Goal: Transaction & Acquisition: Register for event/course

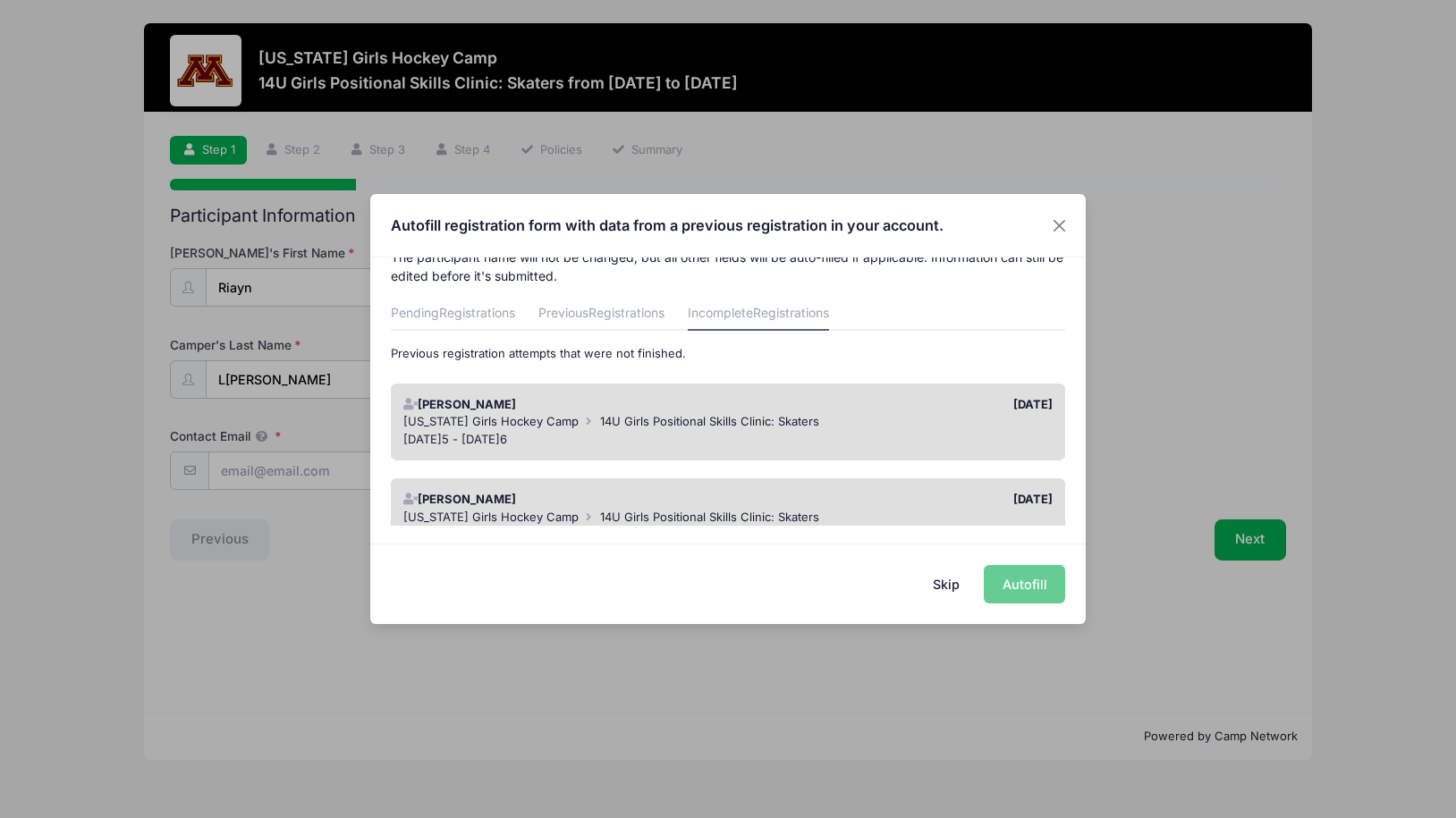
scroll to position [32, 0]
click at [1022, 583] on div "Skip Autofill" at bounding box center [728, 583] width 716 height 80
click at [1057, 217] on button "Close" at bounding box center [1060, 225] width 32 height 32
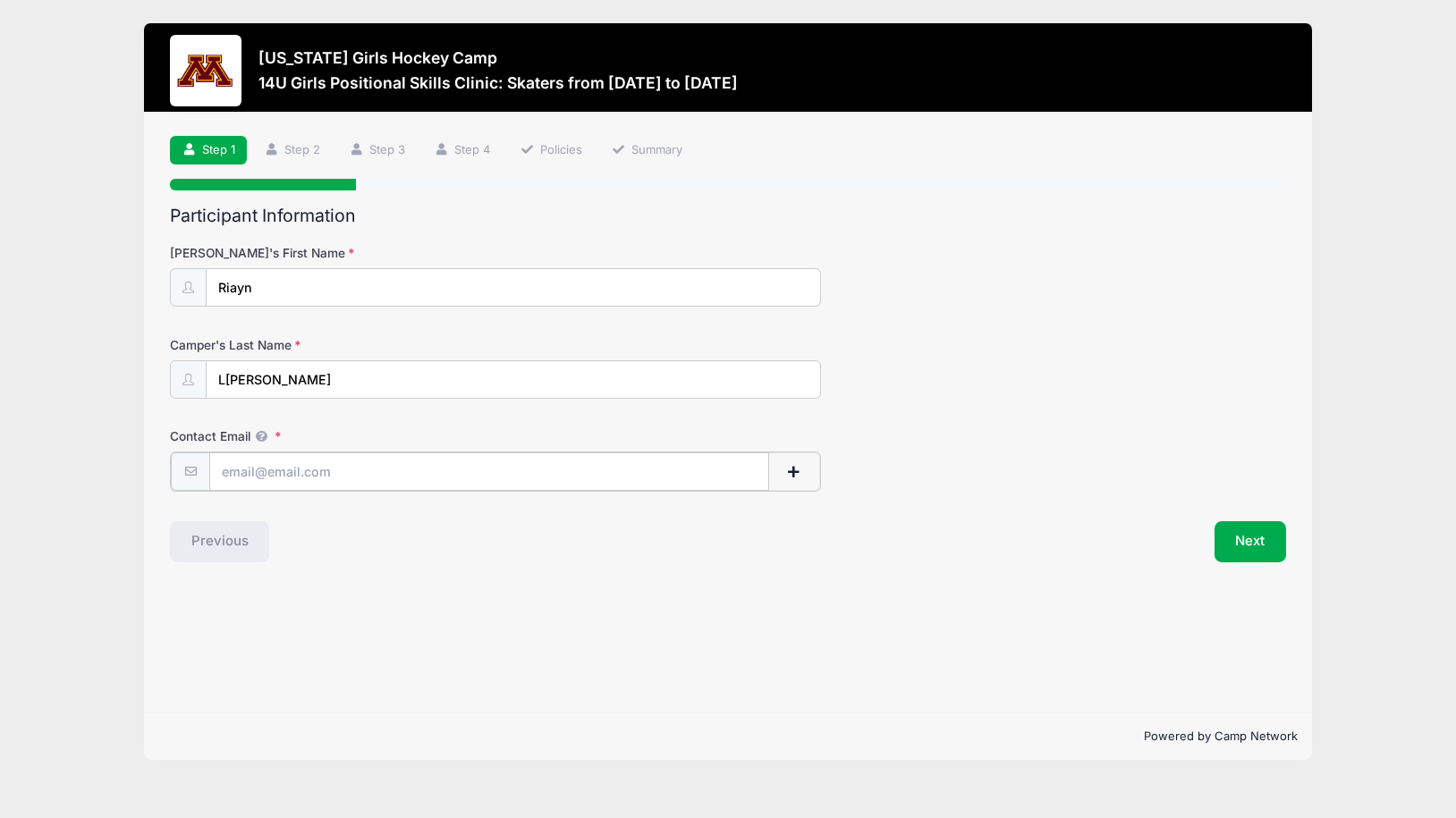
type input "[EMAIL_ADDRESS][DOMAIN_NAME]"
click at [1251, 528] on button "Next" at bounding box center [1251, 539] width 73 height 41
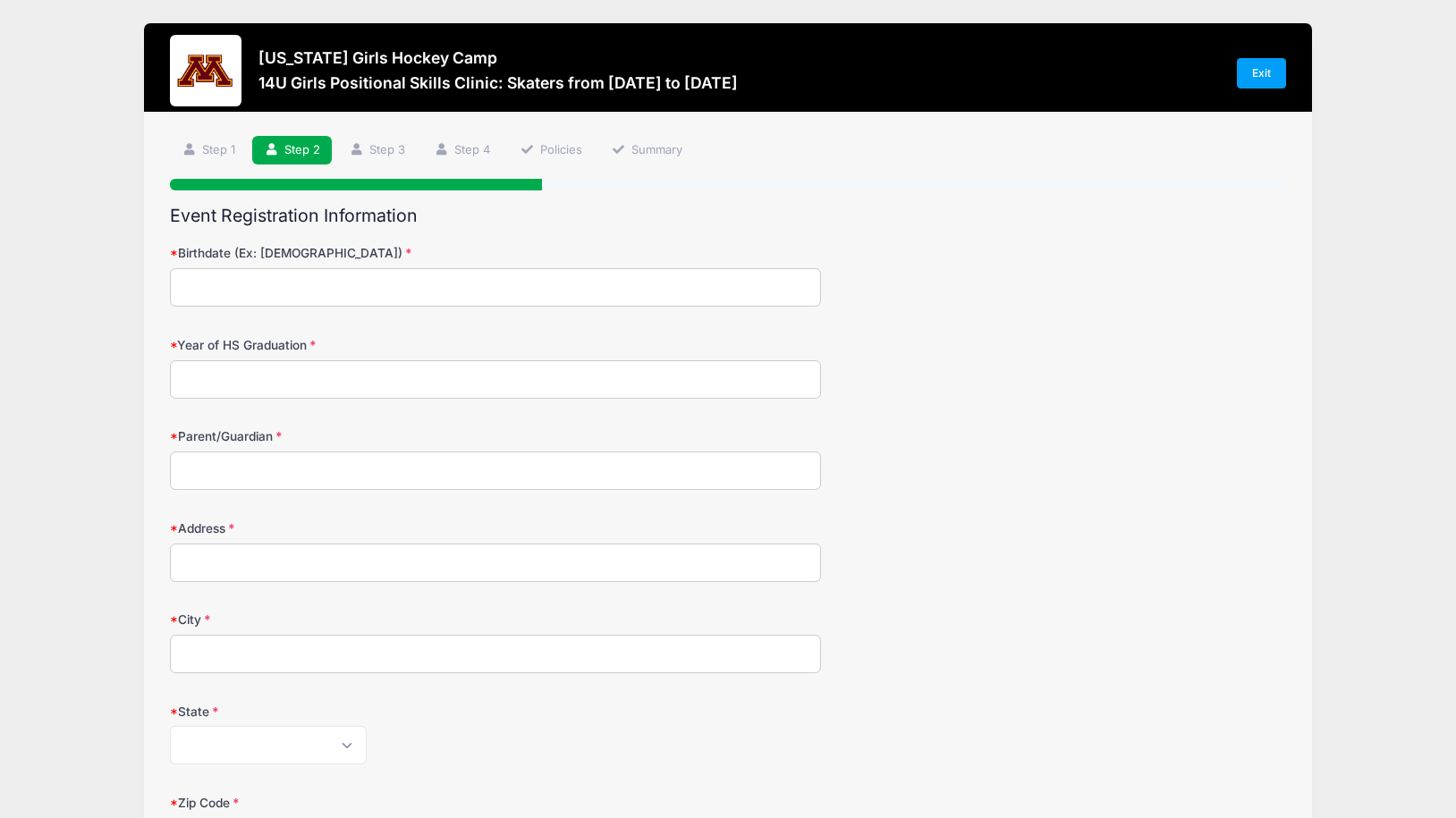
click at [264, 284] on input "Birthdate (Ex: [DEMOGRAPHIC_DATA])" at bounding box center [496, 288] width 651 height 39
drag, startPoint x: 233, startPoint y: 281, endPoint x: 160, endPoint y: 284, distance: 73.1
click at [161, 284] on div "Step 2 /7 Step 1 Step 2 Step 3 Step 4 Policies Summary Participant Information …" at bounding box center [728, 806] width 1169 height 1387
type input "[DATE]3"
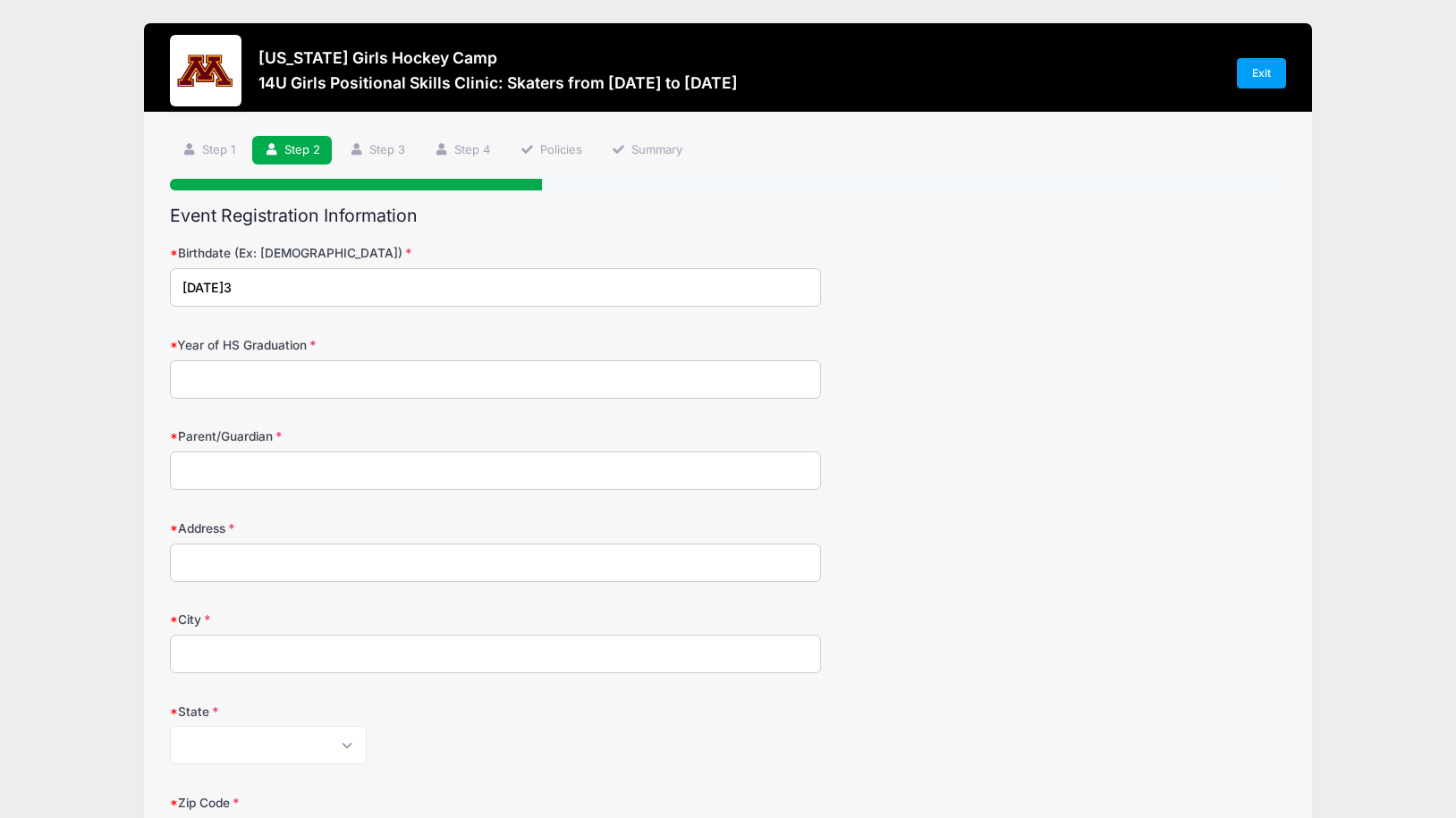
drag, startPoint x: 250, startPoint y: 384, endPoint x: 266, endPoint y: 368, distance: 22.6
click at [250, 384] on input "Year of HS Graduation" at bounding box center [496, 379] width 651 height 39
type input "2031"
click at [268, 466] on input "Parent/Guardian" at bounding box center [496, 471] width 651 height 39
type input "[PERSON_NAME]/[PERSON_NAME]"
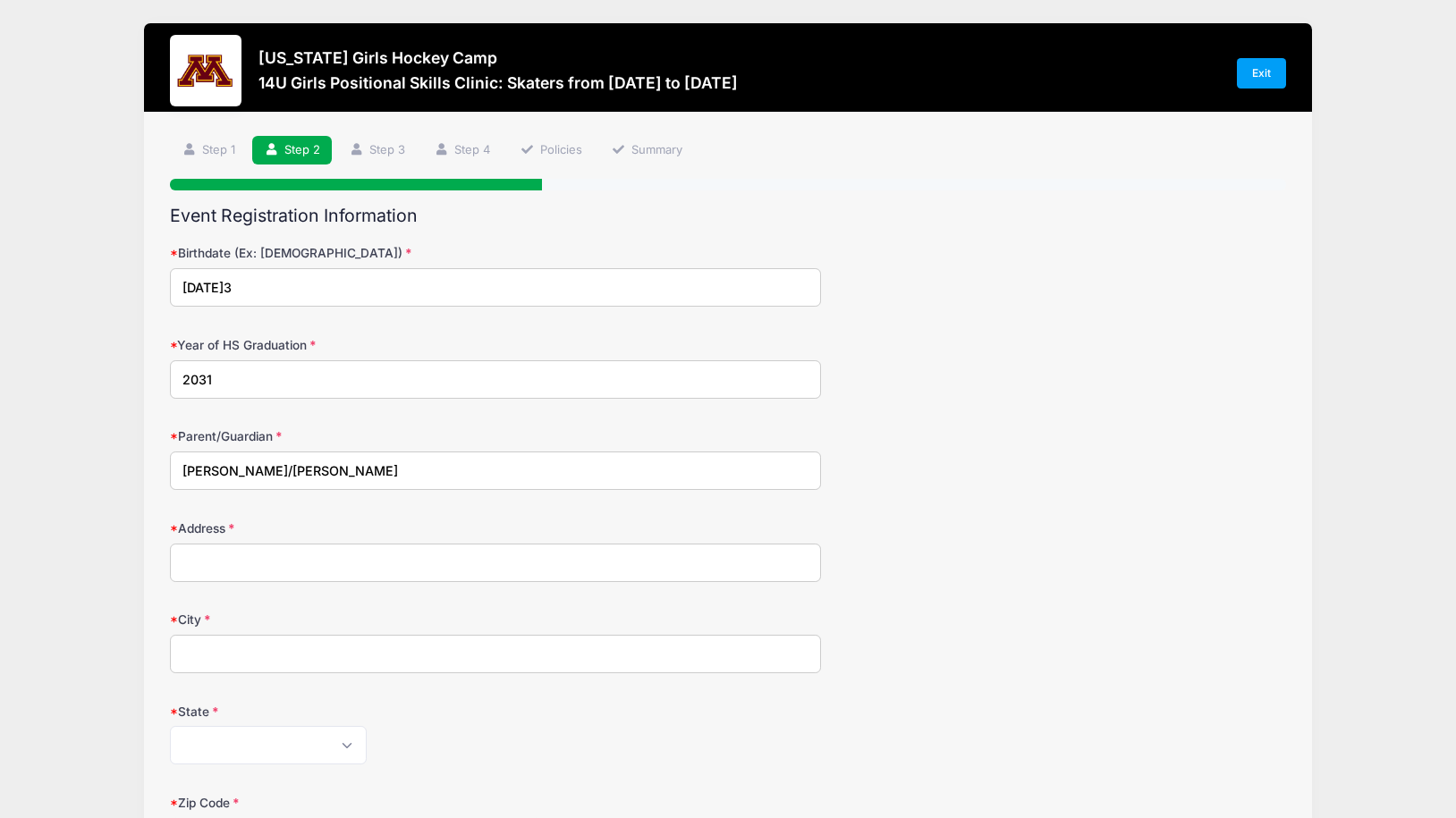
drag, startPoint x: 376, startPoint y: 563, endPoint x: 379, endPoint y: 535, distance: 28.2
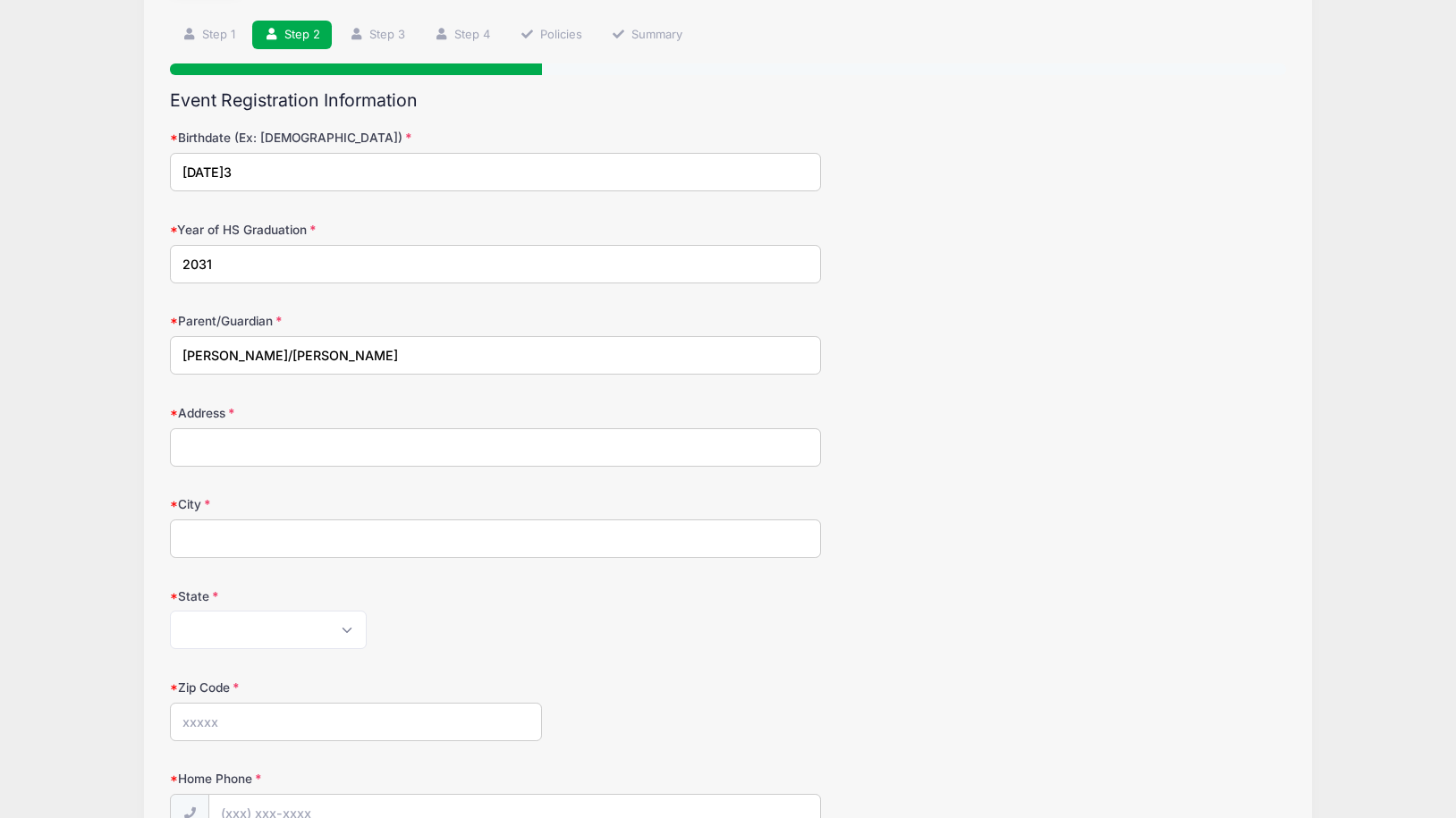
scroll to position [121, 0]
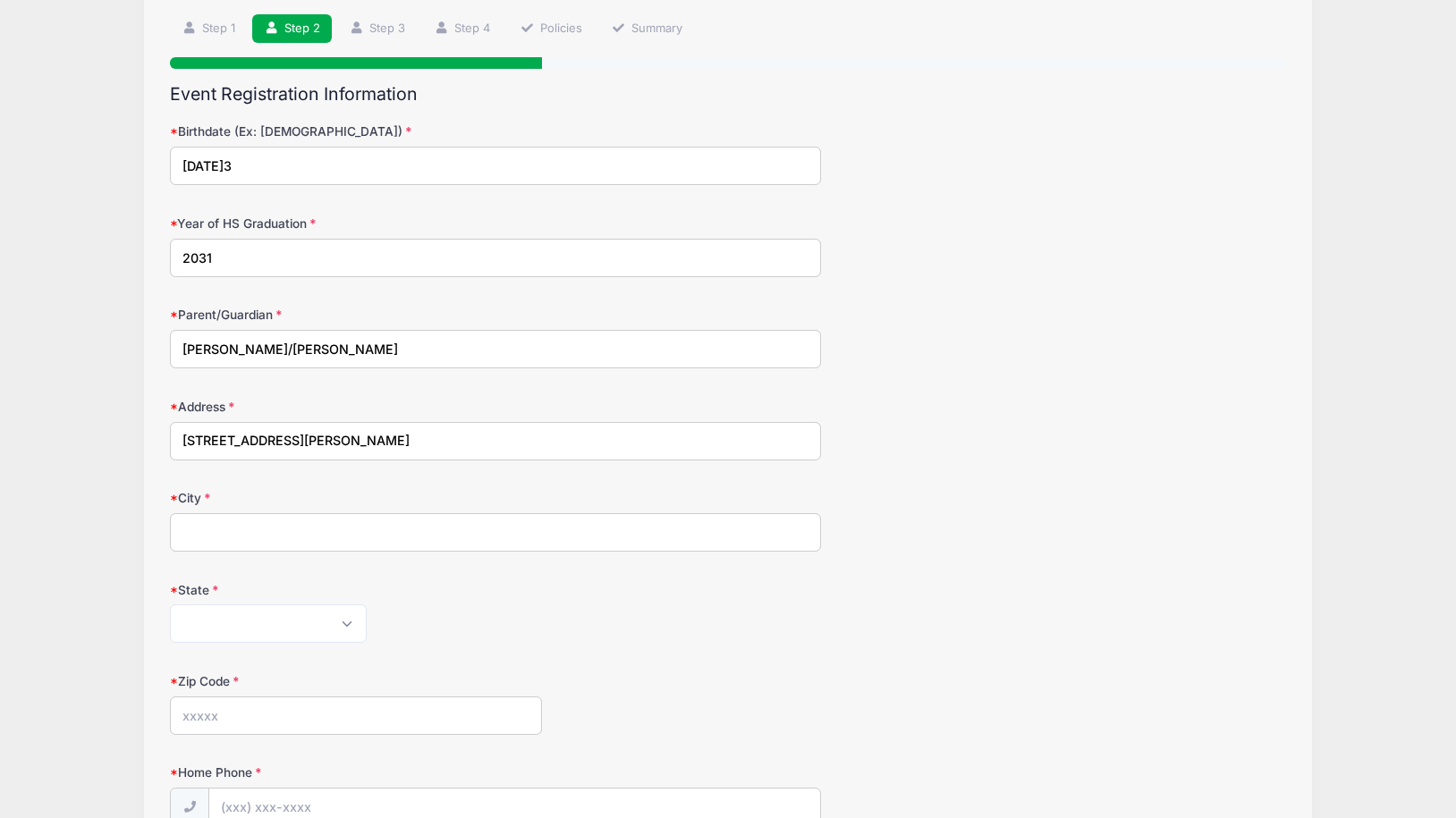
type input "[STREET_ADDRESS][PERSON_NAME]"
type input "[GEOGRAPHIC_DATA]"
select select "MN"
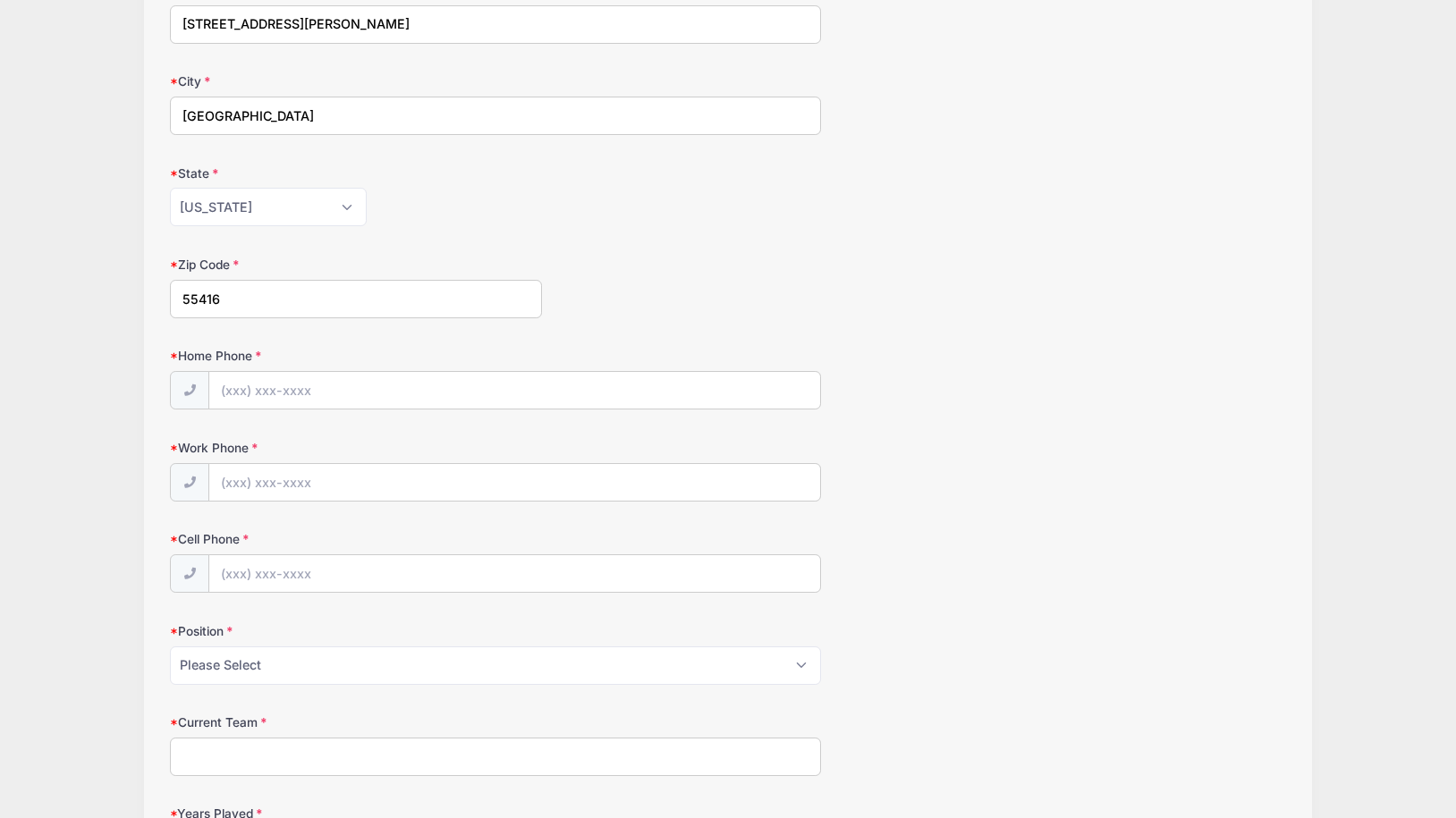
scroll to position [539, 0]
type input "55416"
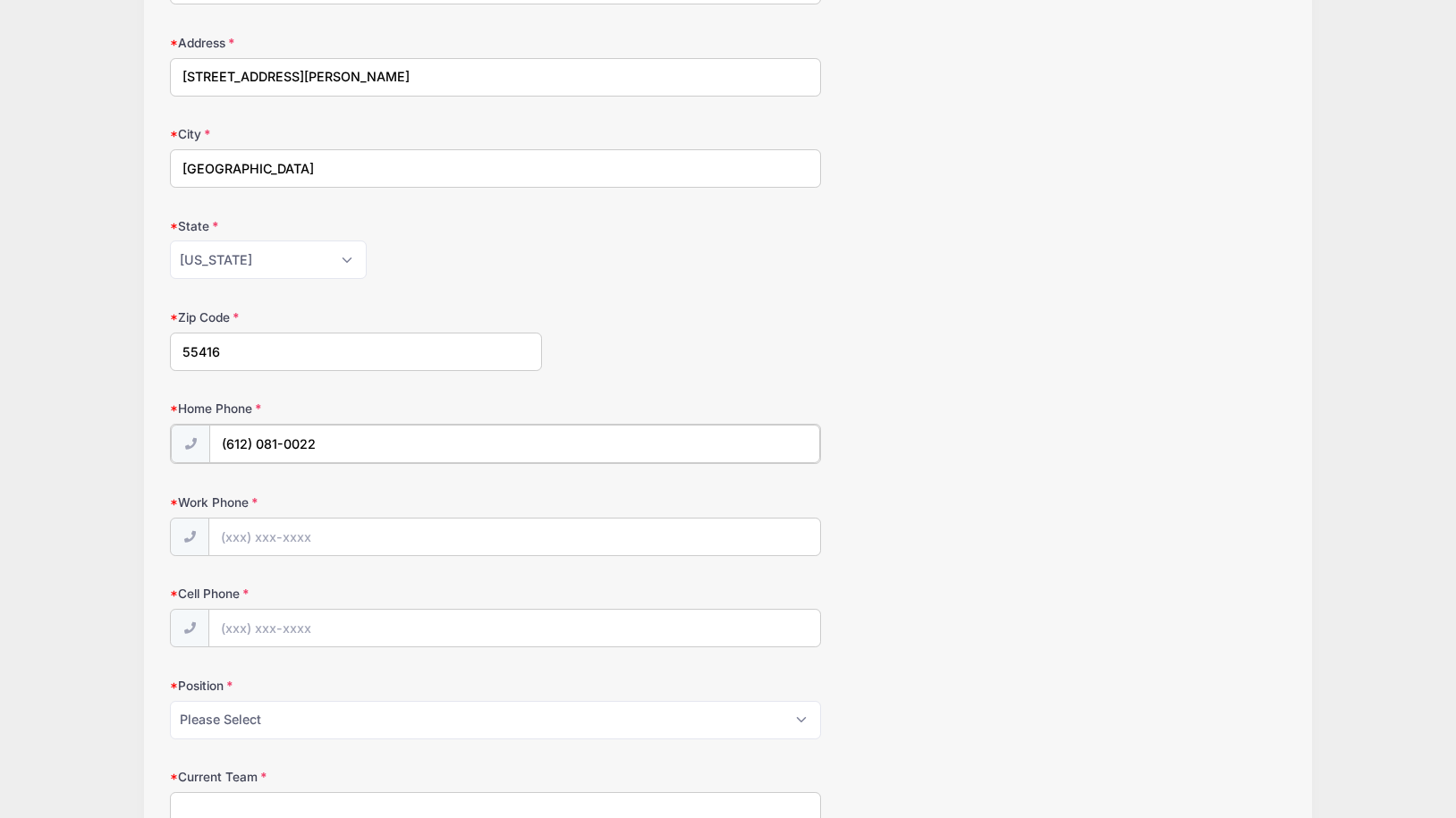
scroll to position [485, 0]
click at [279, 442] on input "(612) 081-0022" at bounding box center [515, 445] width 611 height 39
click at [325, 438] on input "[PHONE_NUMBER]" at bounding box center [515, 445] width 611 height 39
type input "[PHONE_NUMBER]"
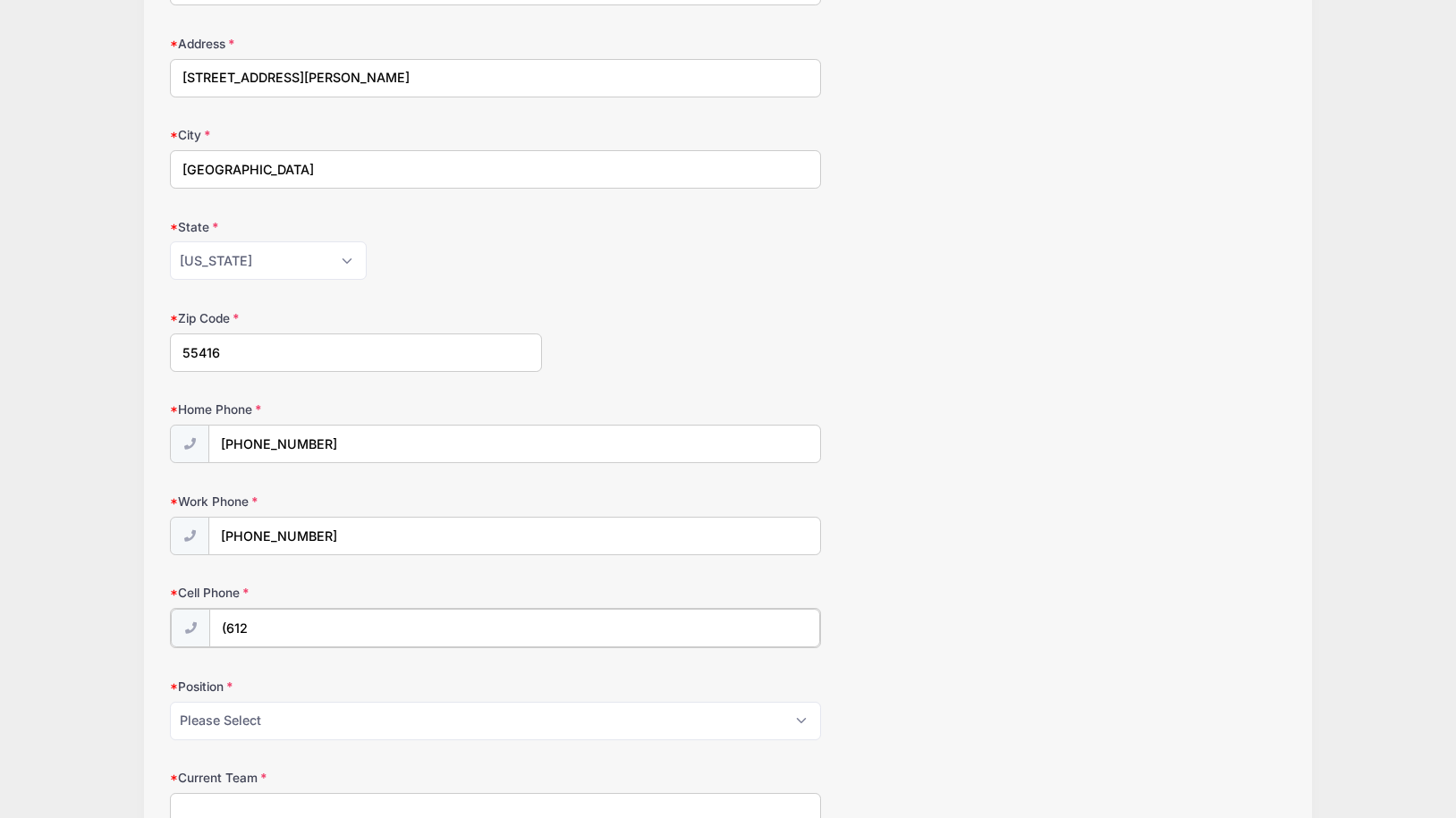
type input "[PHONE_NUMBER]"
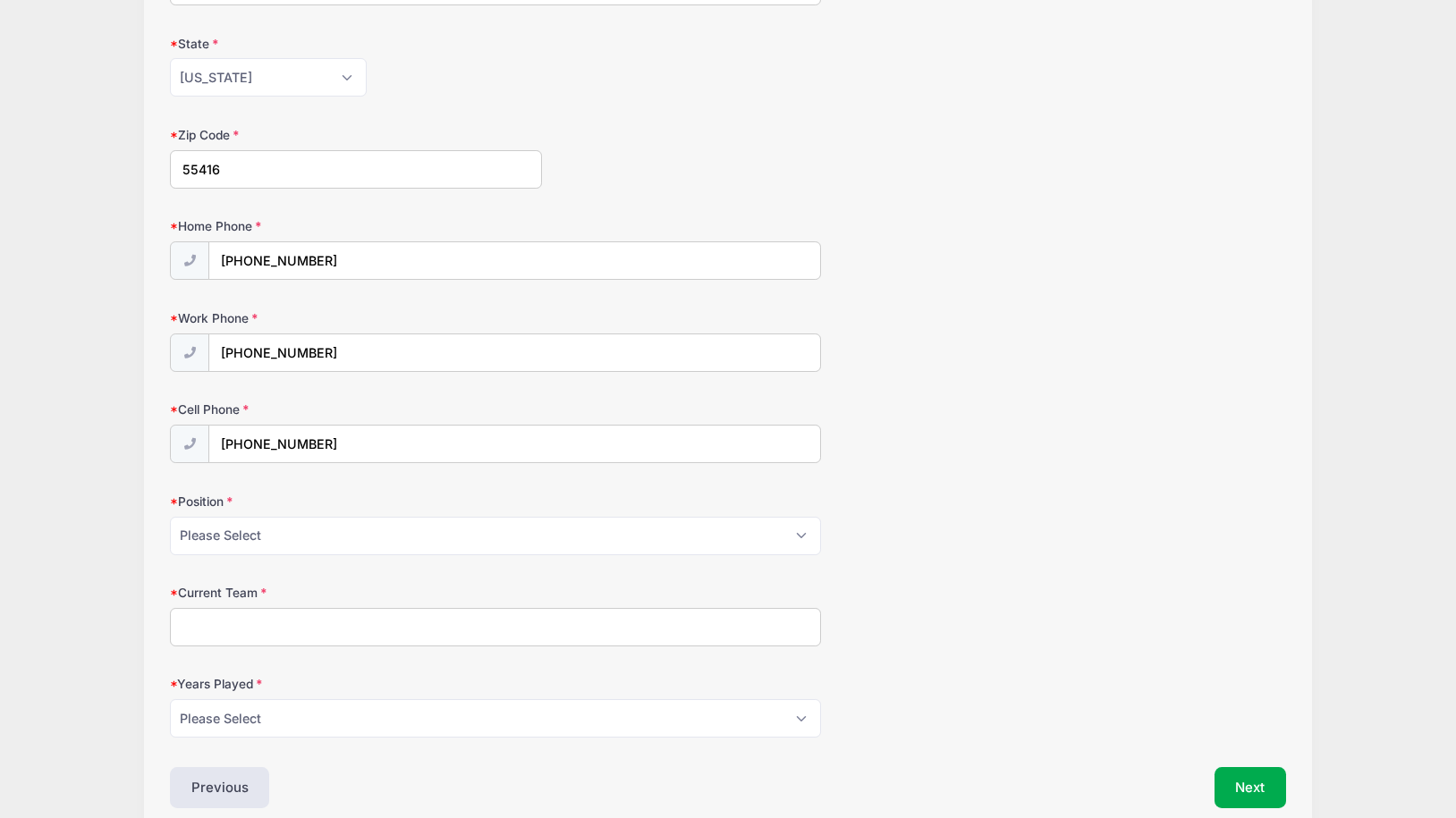
scroll to position [672, 0]
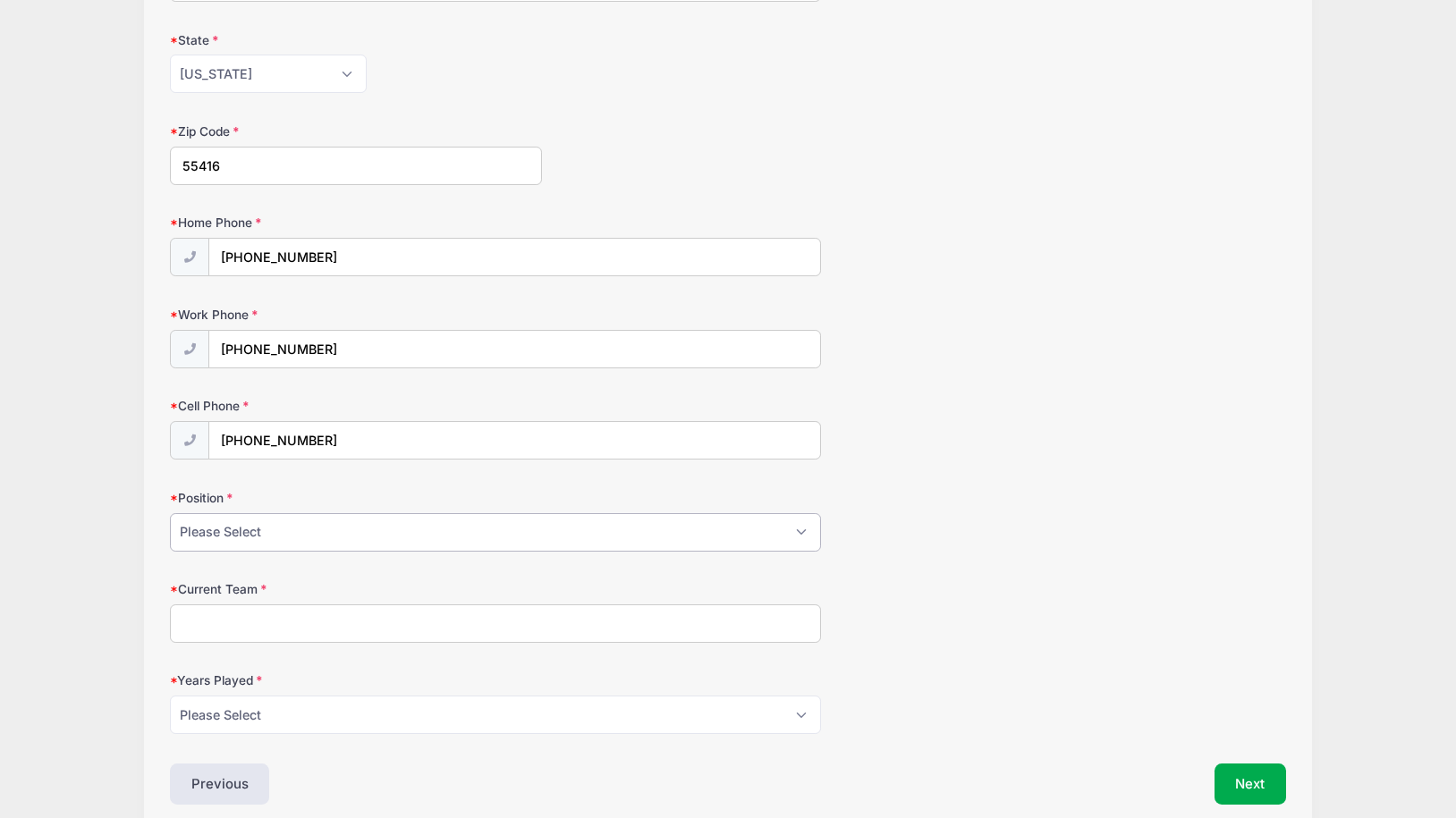
select select "Defense"
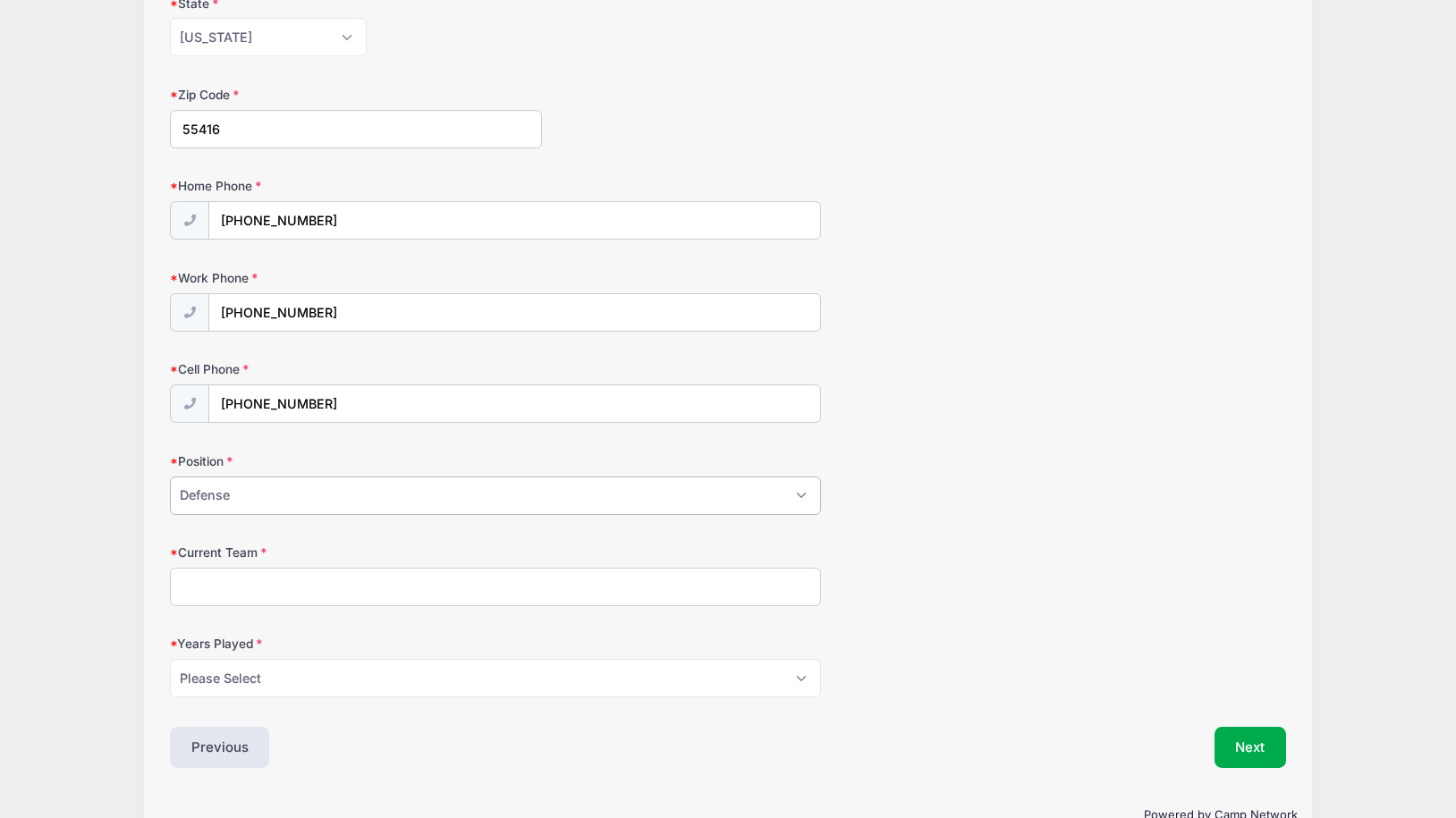
scroll to position [720, 0]
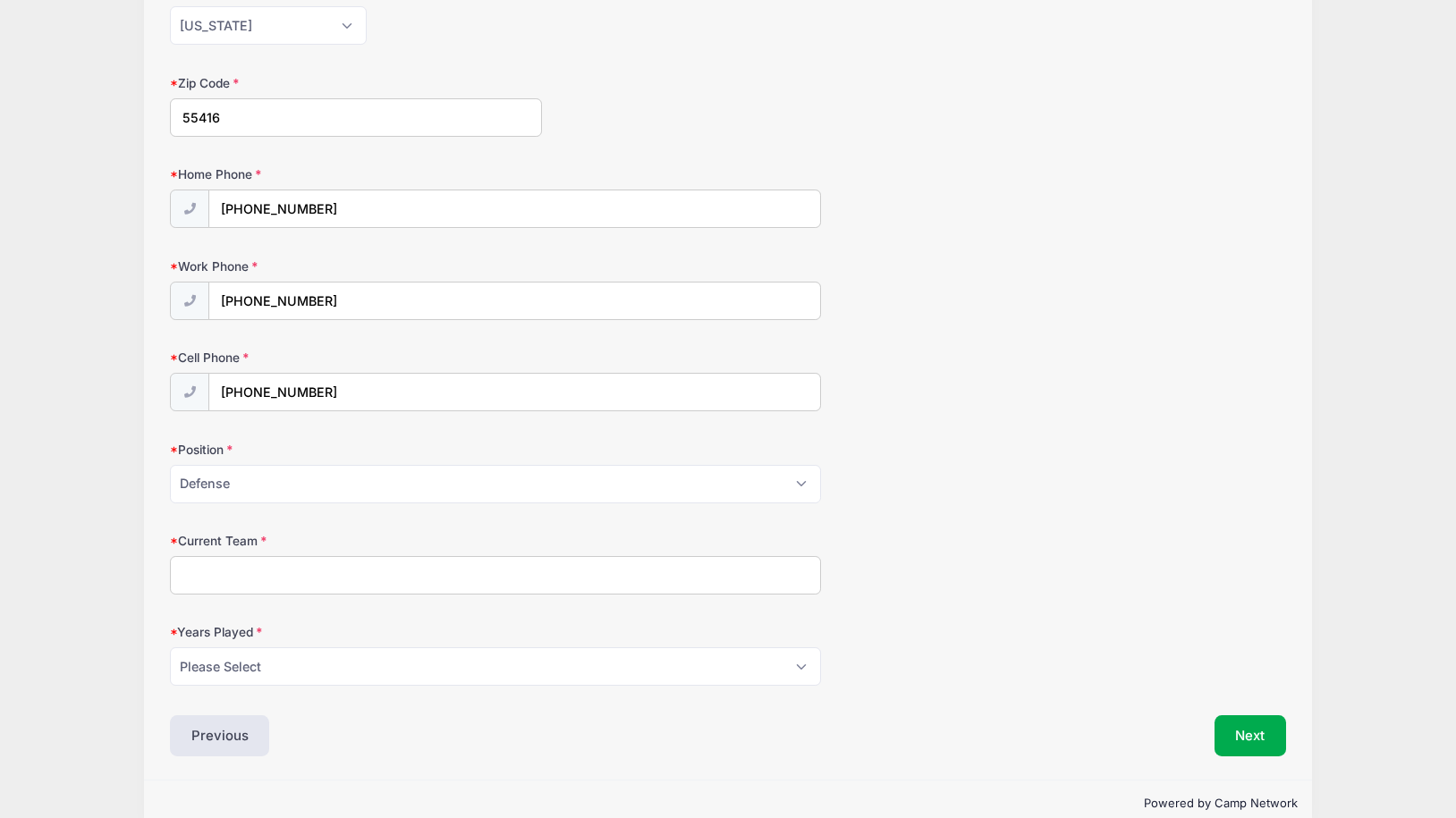
click at [329, 570] on input "Current Team" at bounding box center [496, 575] width 651 height 39
type input "Winter Training West"
select select "9"
click at [1255, 725] on button "Next" at bounding box center [1251, 735] width 73 height 41
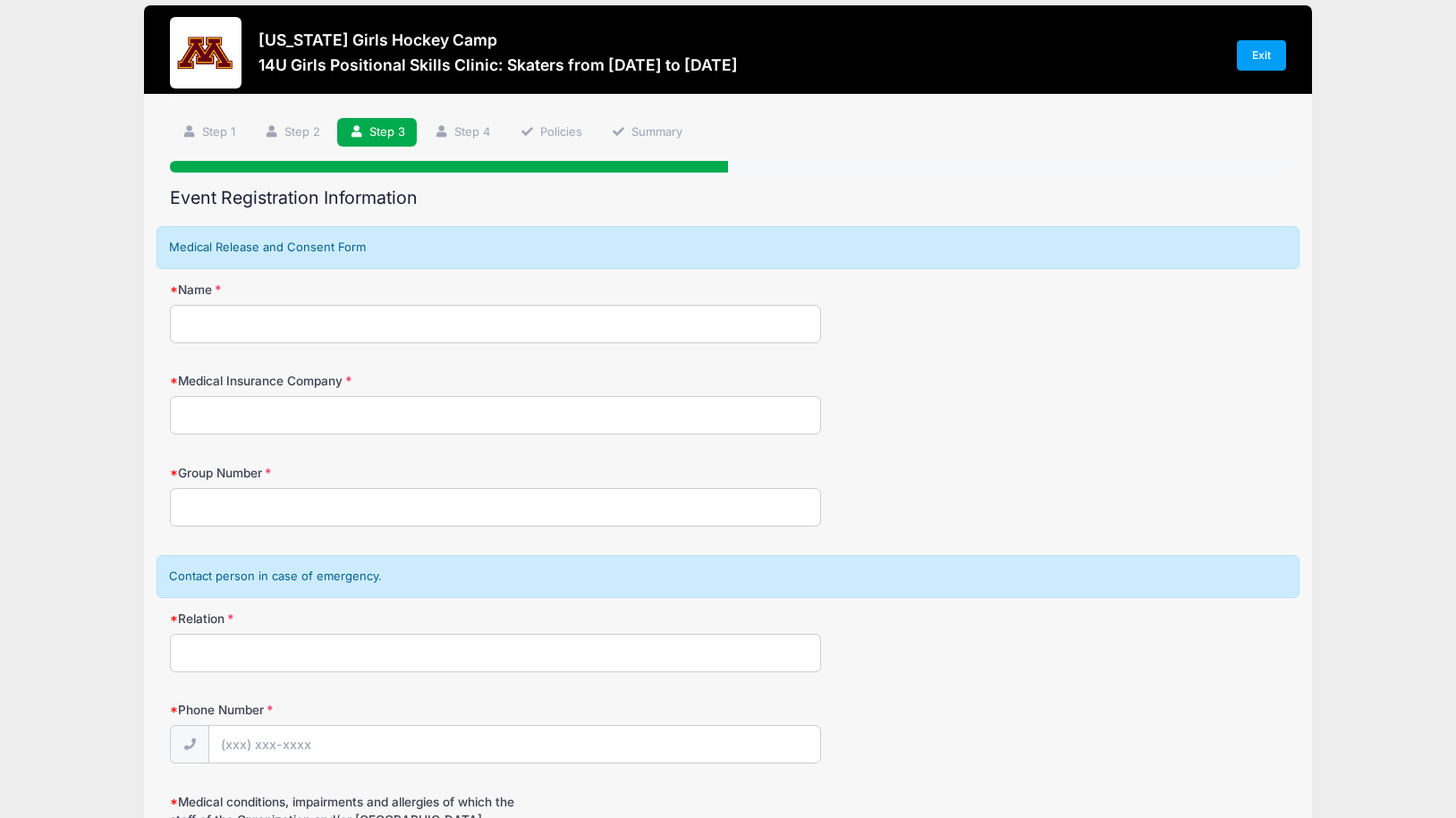
scroll to position [0, 0]
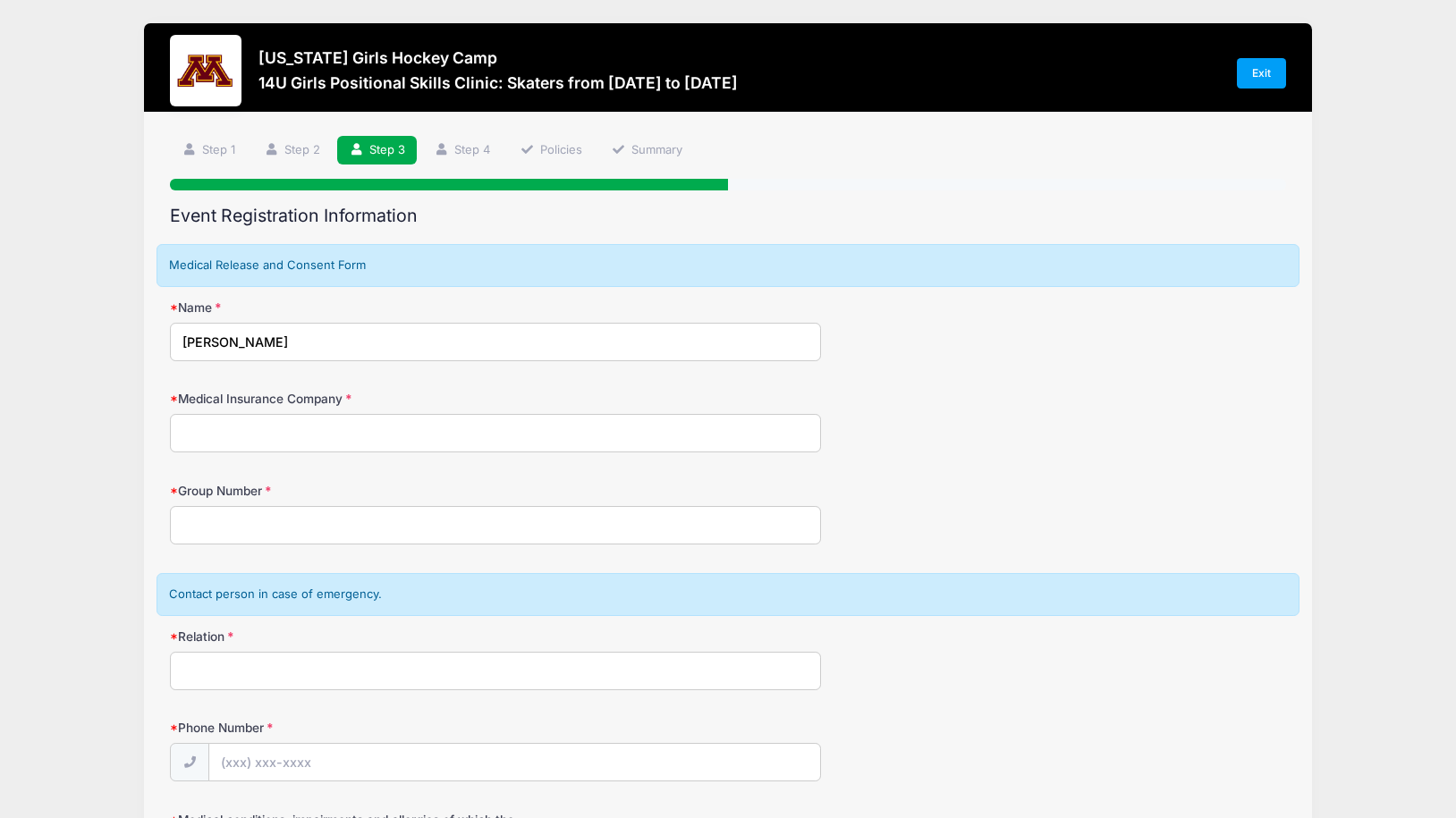
type input "[PERSON_NAME]"
click at [412, 390] on label "Medical Insurance Company" at bounding box center [356, 399] width 372 height 18
click at [412, 414] on input "Medical Insurance Company" at bounding box center [496, 433] width 651 height 39
click at [409, 433] on input "United" at bounding box center [496, 433] width 651 height 39
click at [470, 426] on input "United" at bounding box center [496, 433] width 651 height 39
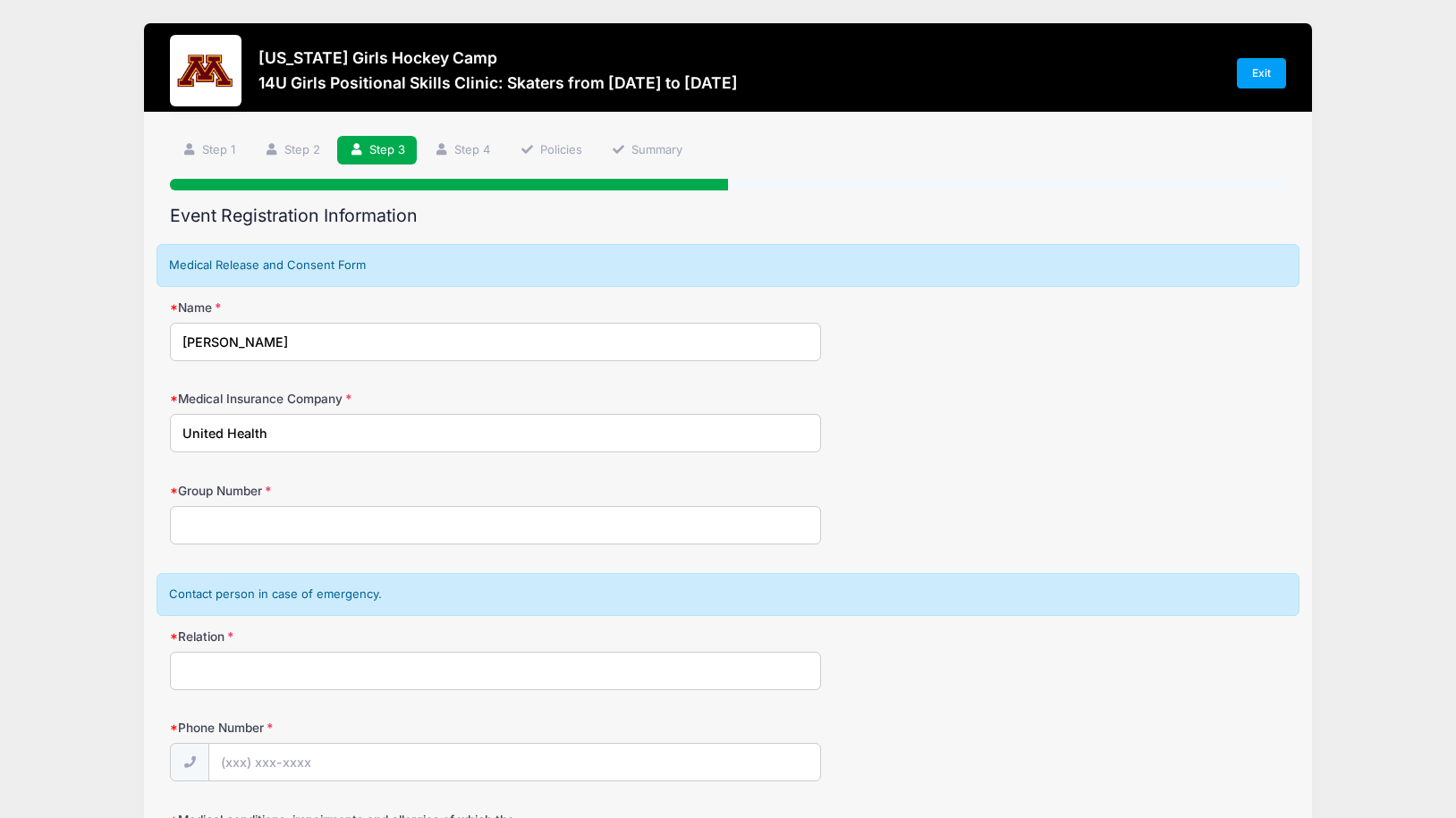
type input "United Health"
click at [313, 523] on input "Group Number" at bounding box center [496, 525] width 651 height 39
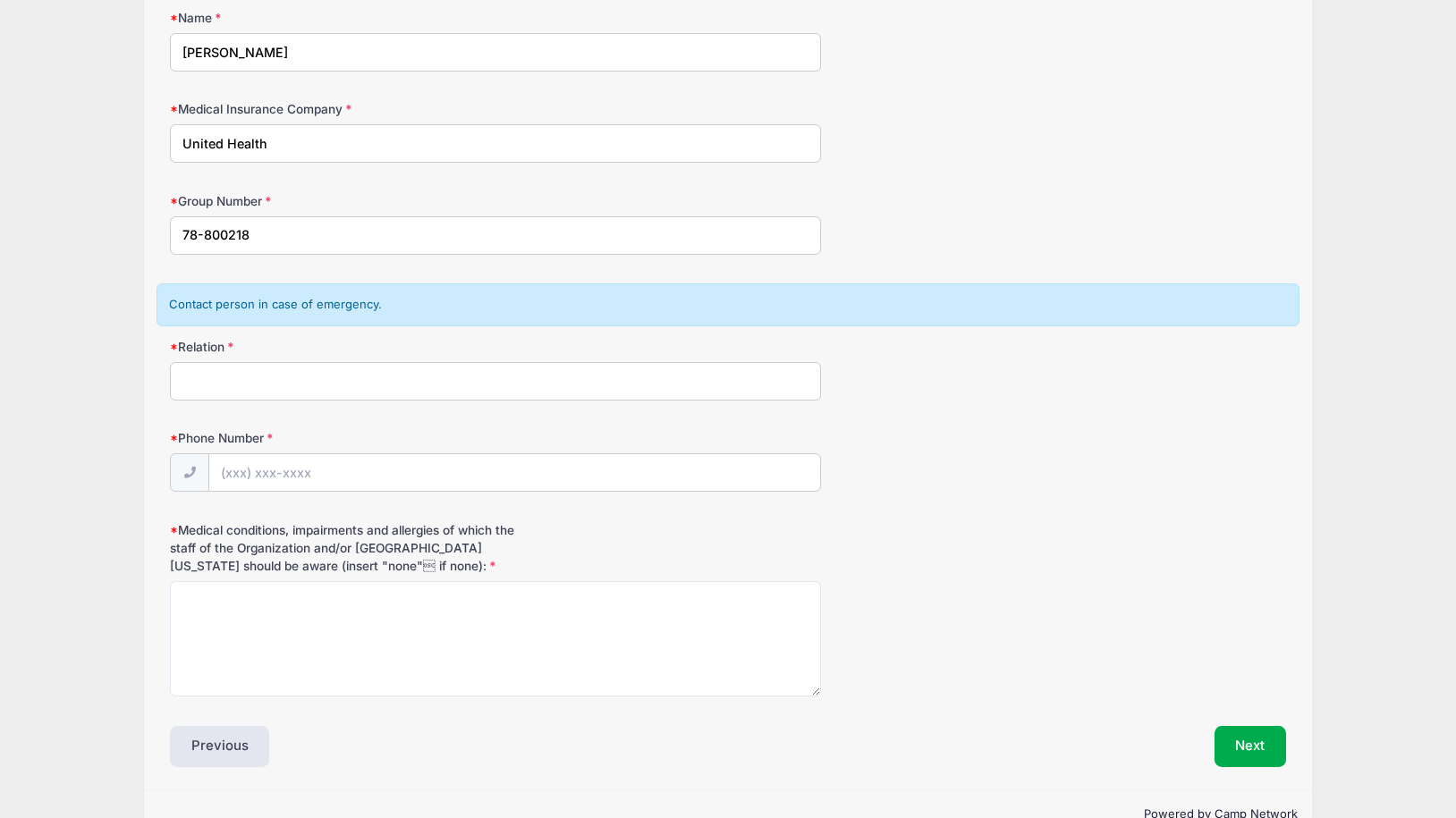
scroll to position [294, 0]
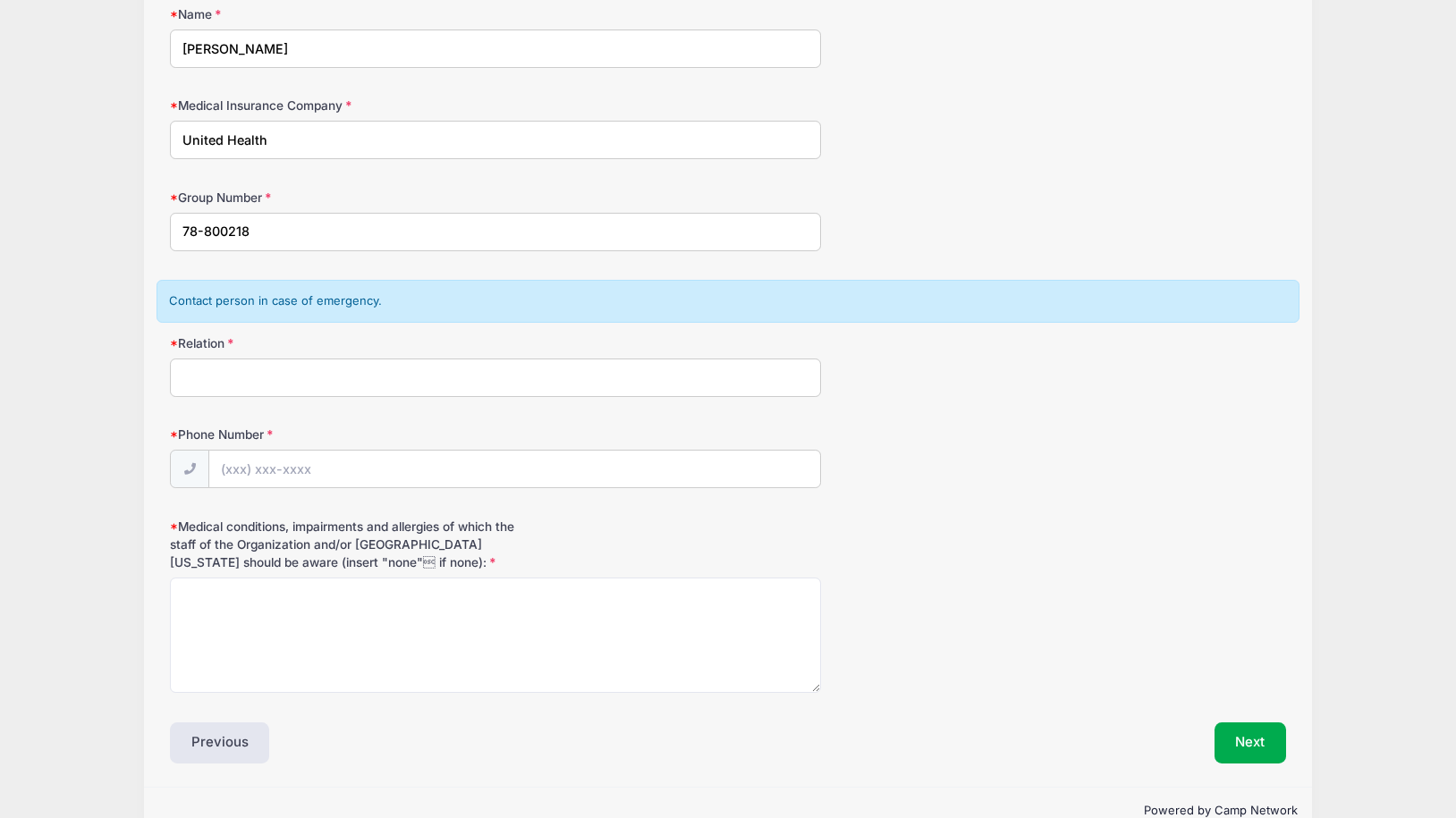
type input "78-800218"
click at [283, 376] on input "Relation" at bounding box center [496, 377] width 651 height 39
type input "Dad"
type input "[PHONE_NUMBER]"
click at [266, 605] on textarea "Medical conditions, impairments and allergies of which the staff of the Organiz…" at bounding box center [496, 636] width 651 height 115
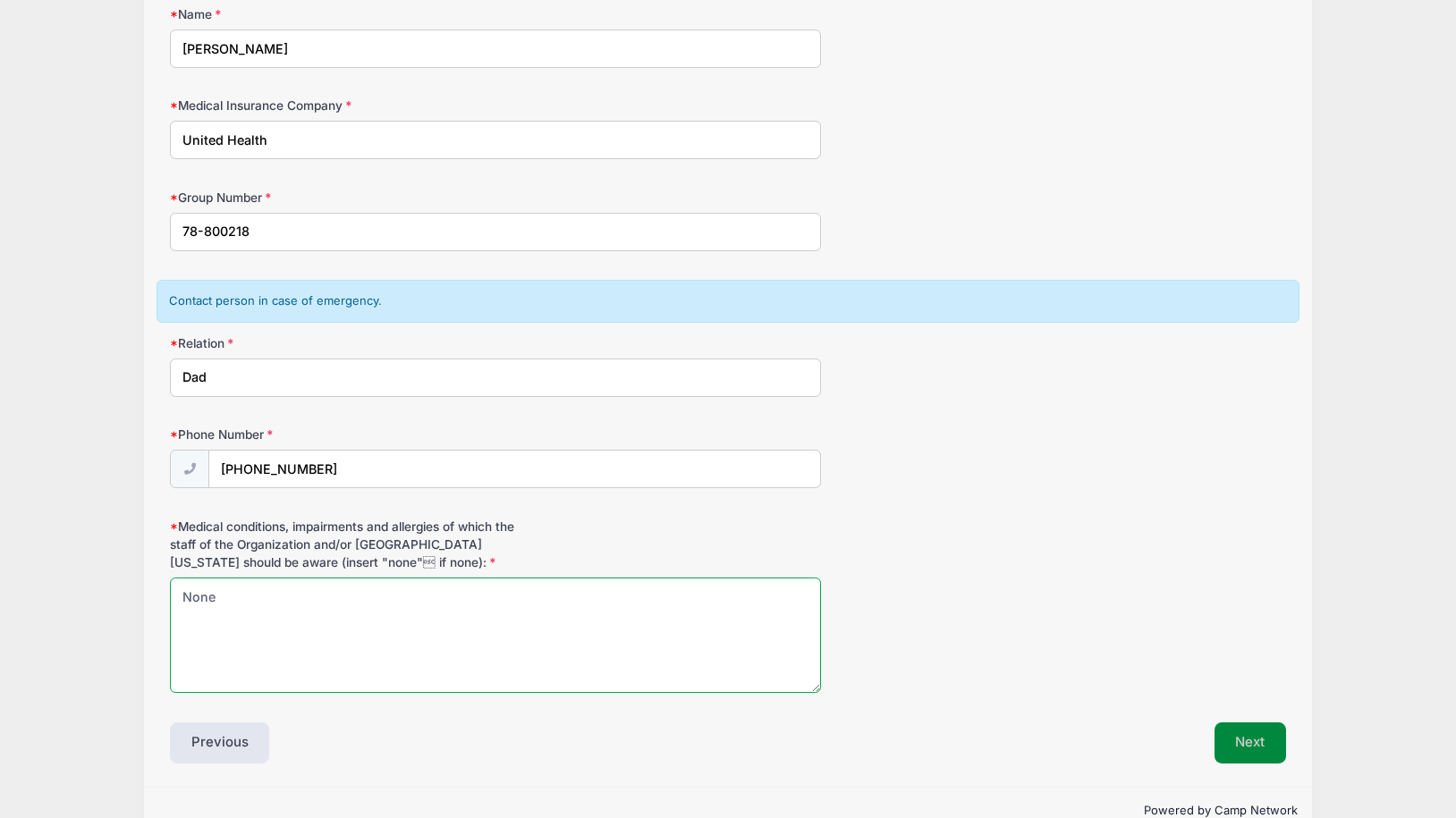
type textarea "None"
click at [1245, 728] on button "Next" at bounding box center [1251, 742] width 73 height 41
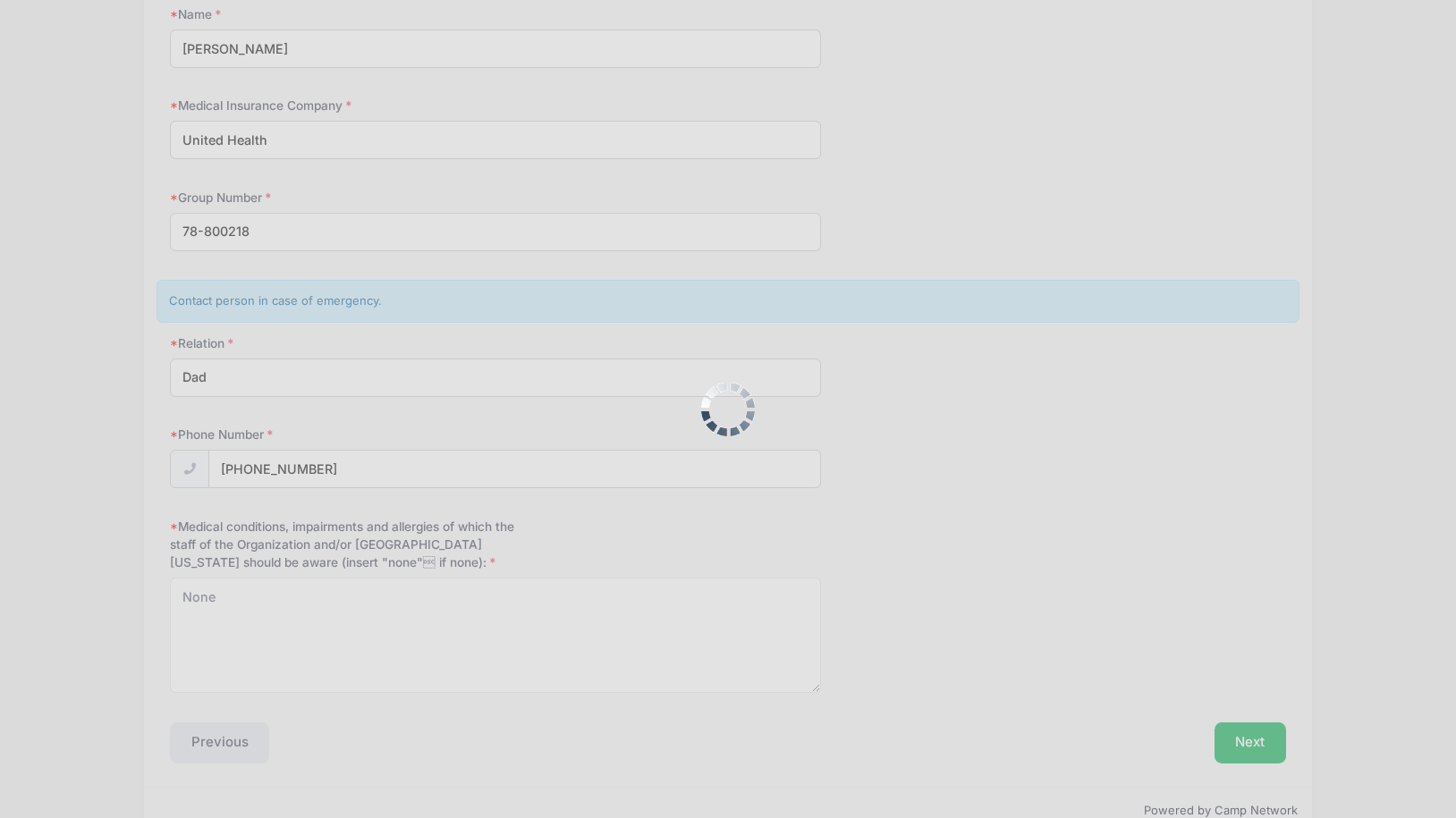
scroll to position [0, 0]
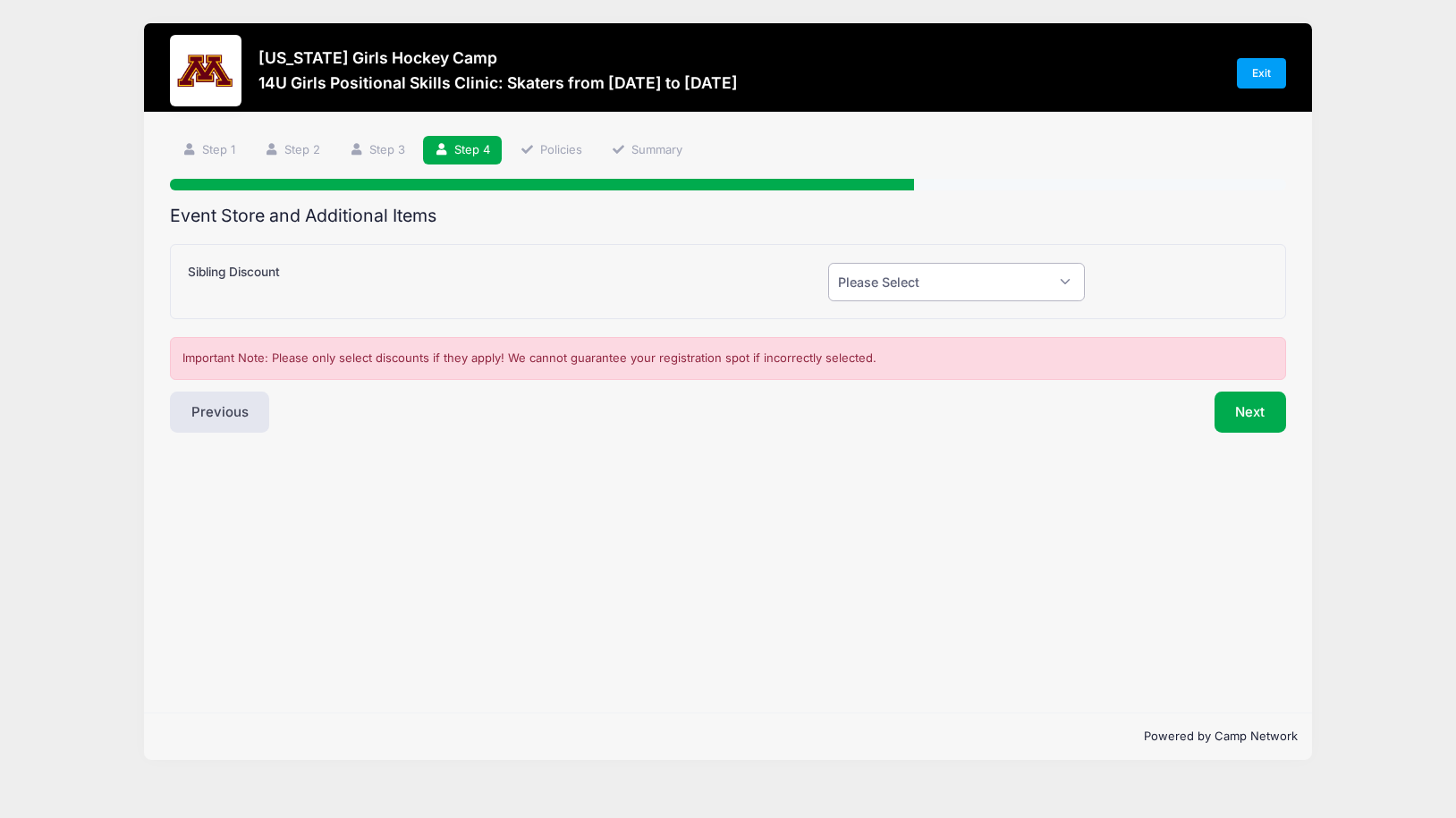
select select "0"
click at [1250, 402] on button "Next" at bounding box center [1251, 412] width 73 height 41
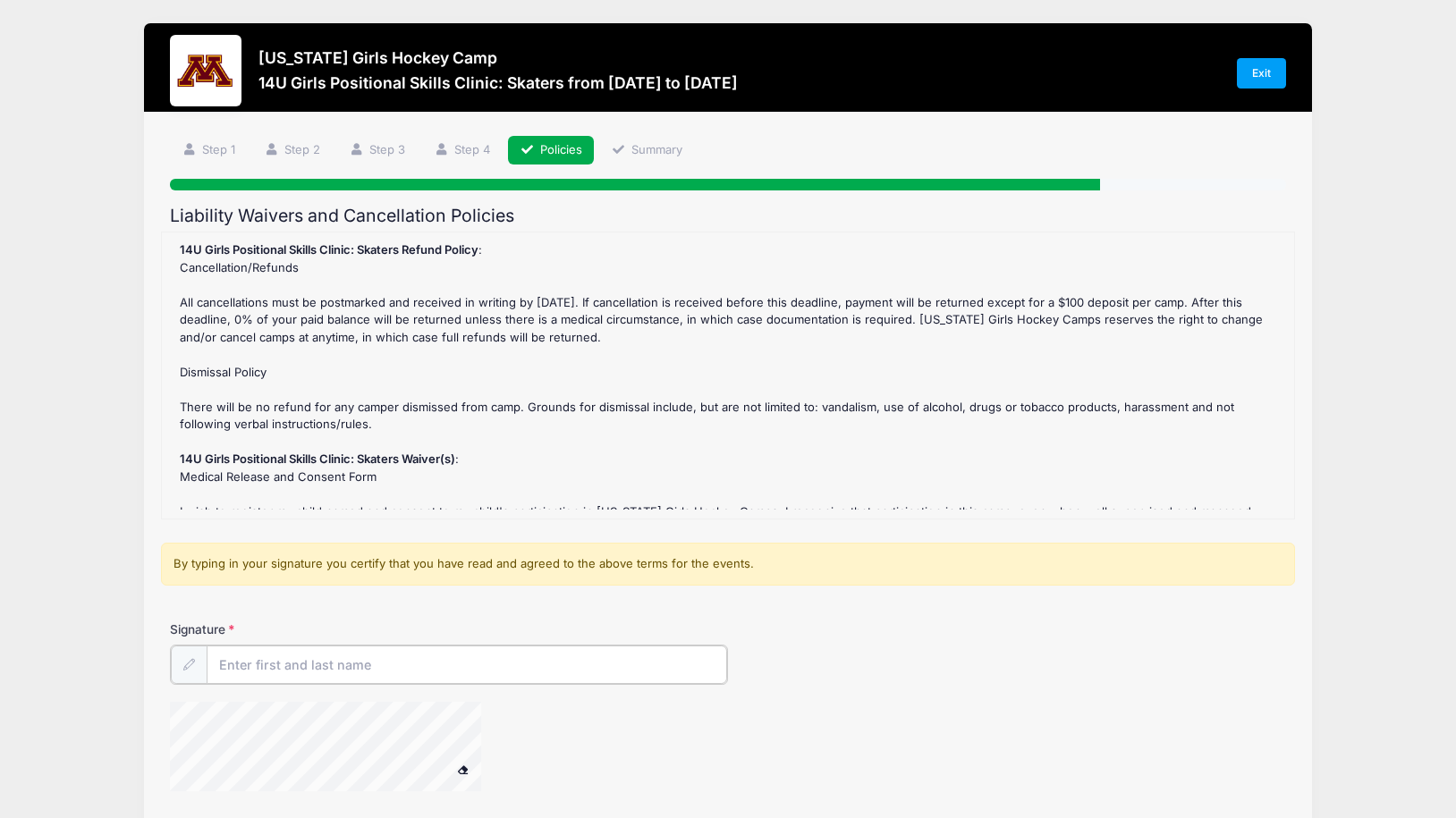
click at [328, 660] on input "Signature" at bounding box center [467, 665] width 520 height 39
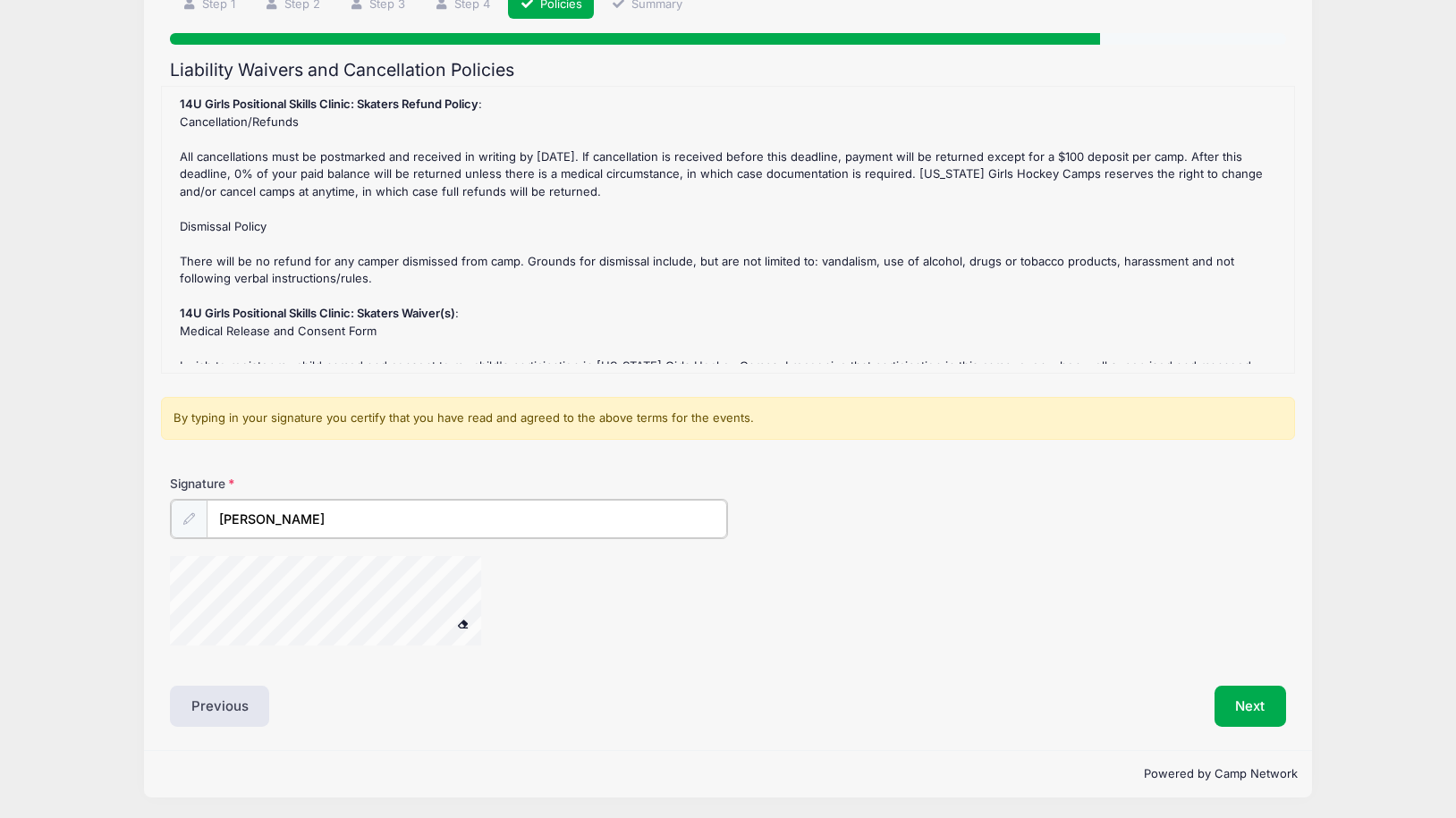
scroll to position [145, 0]
type input "[PERSON_NAME]"
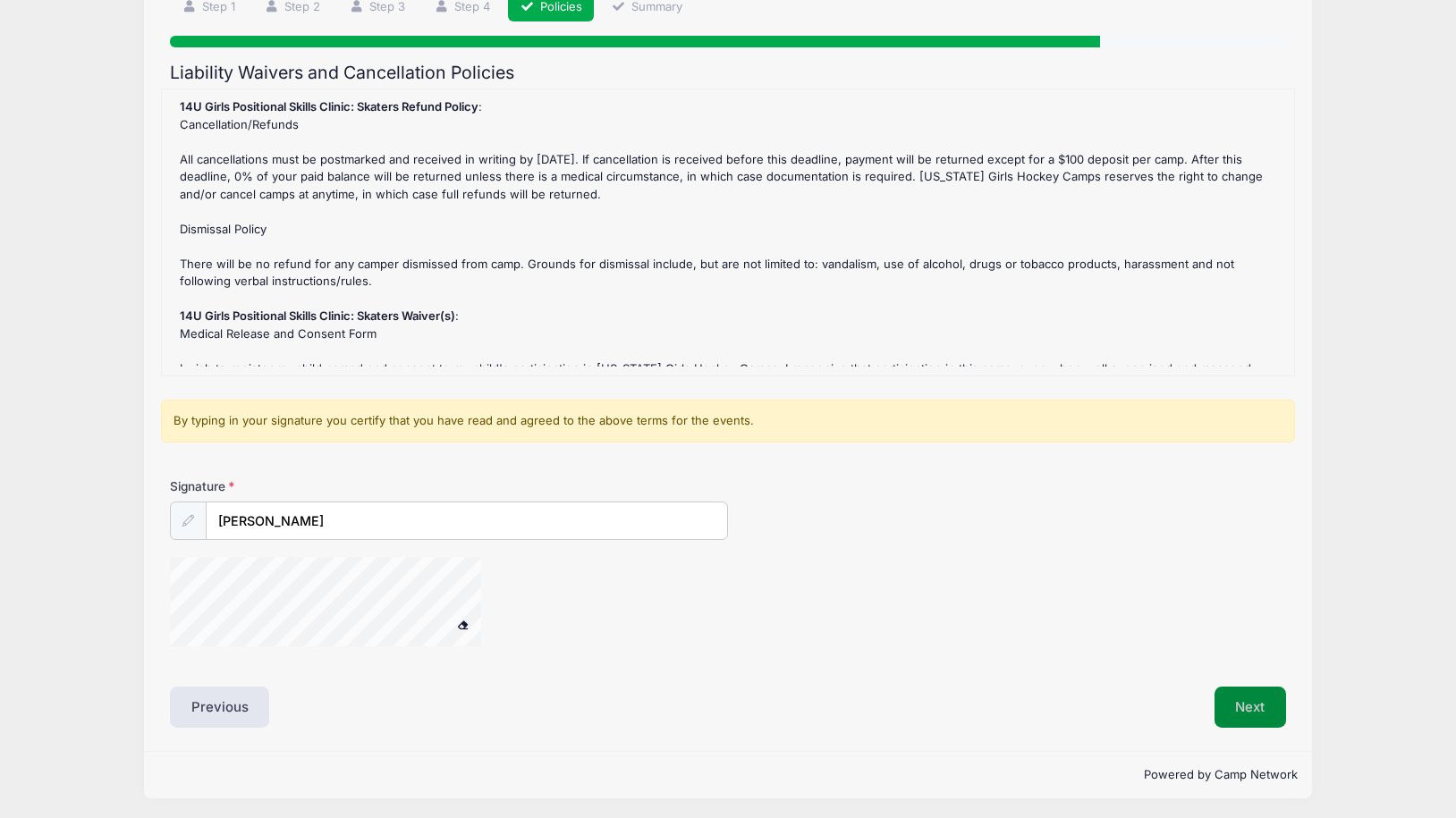
click at [1238, 694] on button "Next" at bounding box center [1251, 707] width 73 height 41
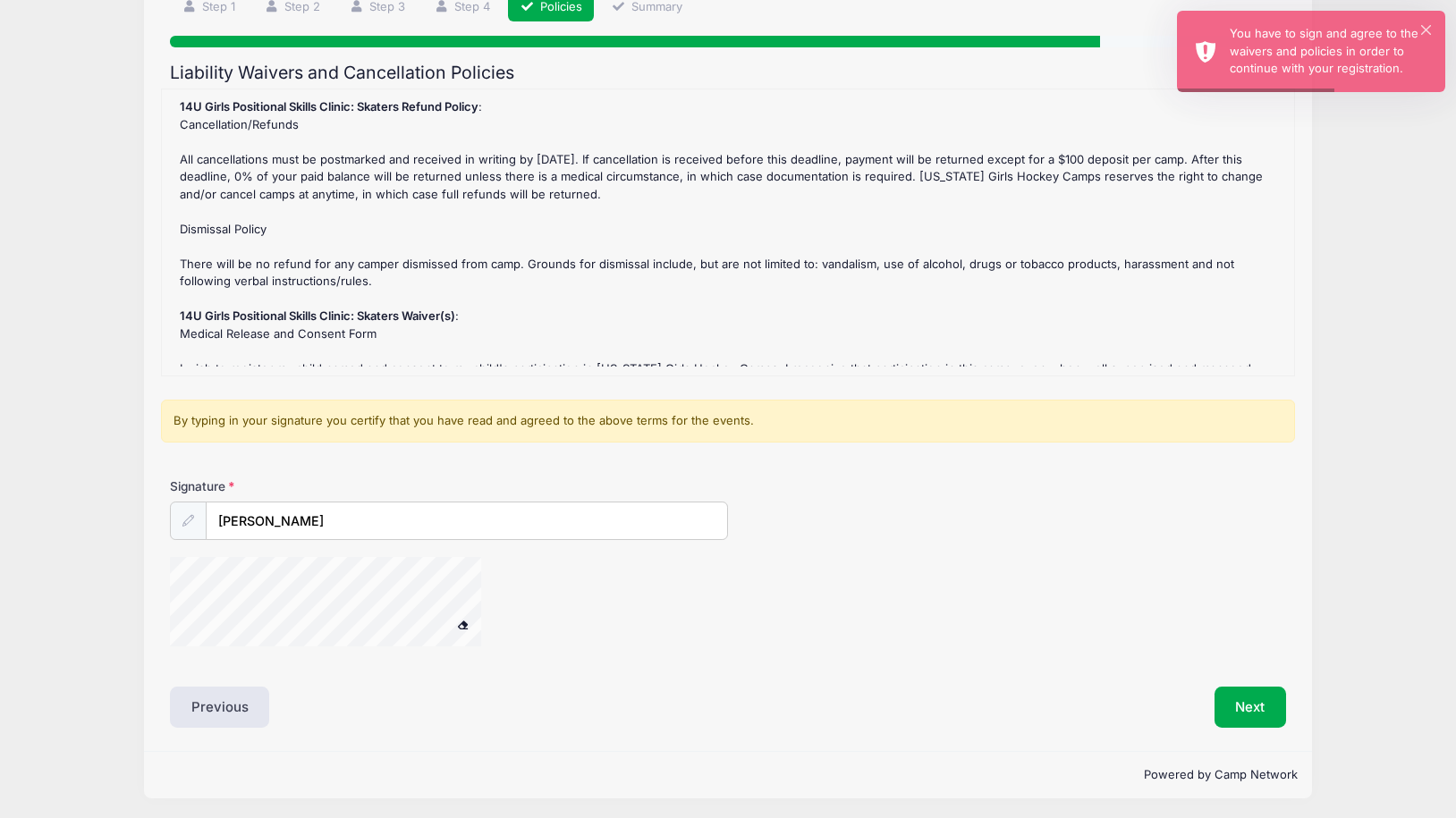
scroll to position [140, 0]
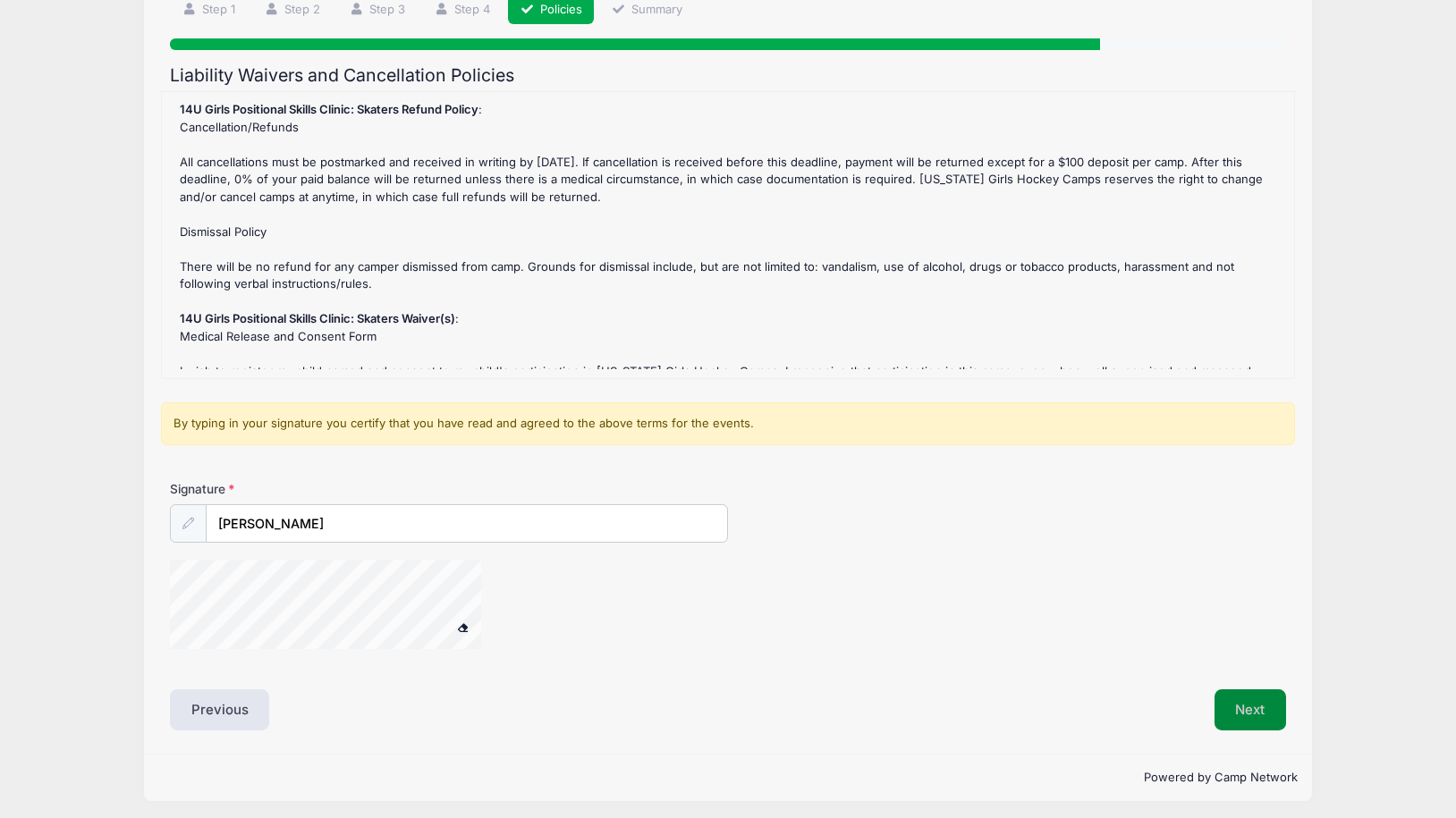
click at [1251, 703] on button "Next" at bounding box center [1251, 710] width 73 height 41
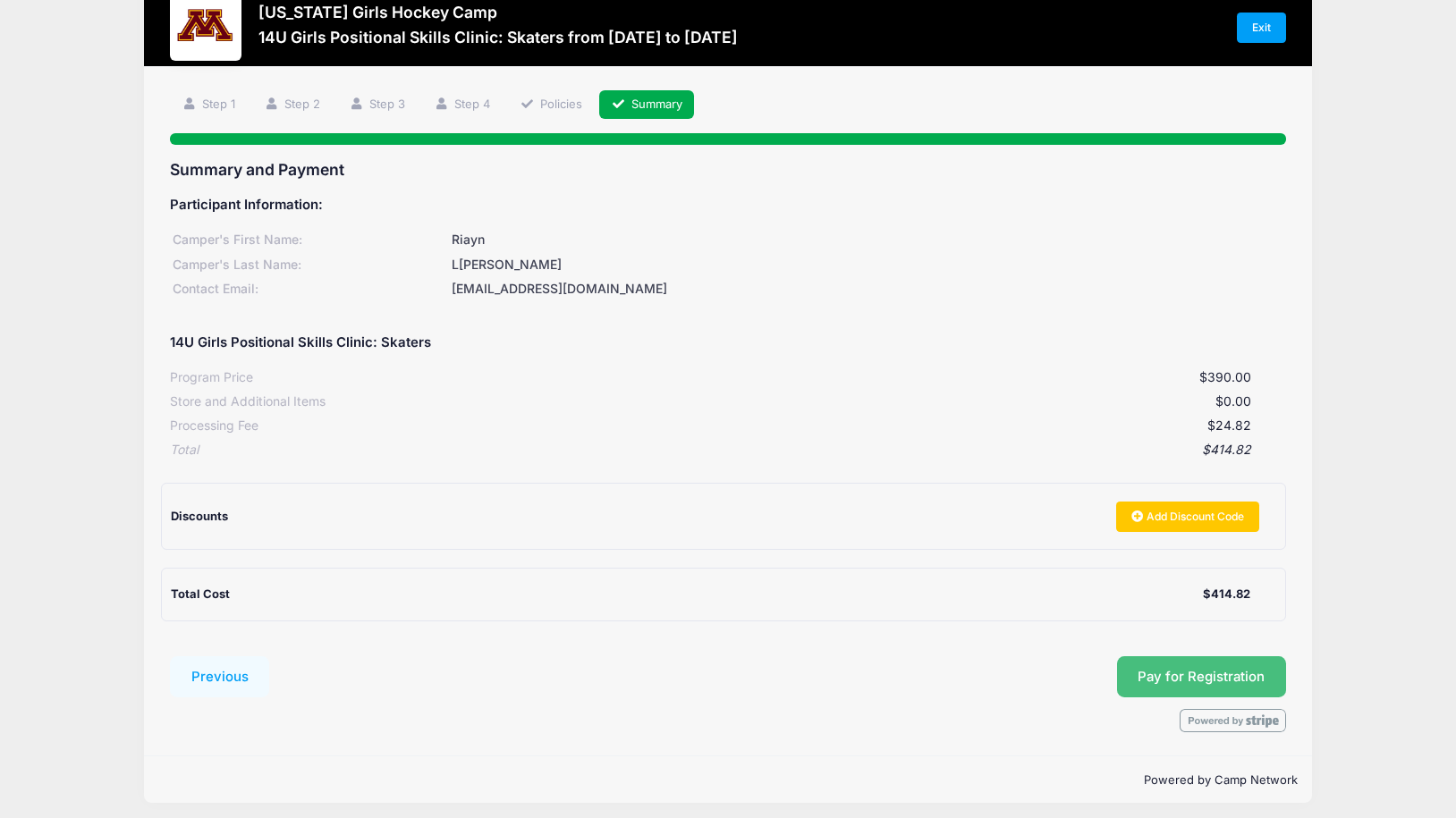
scroll to position [44, 0]
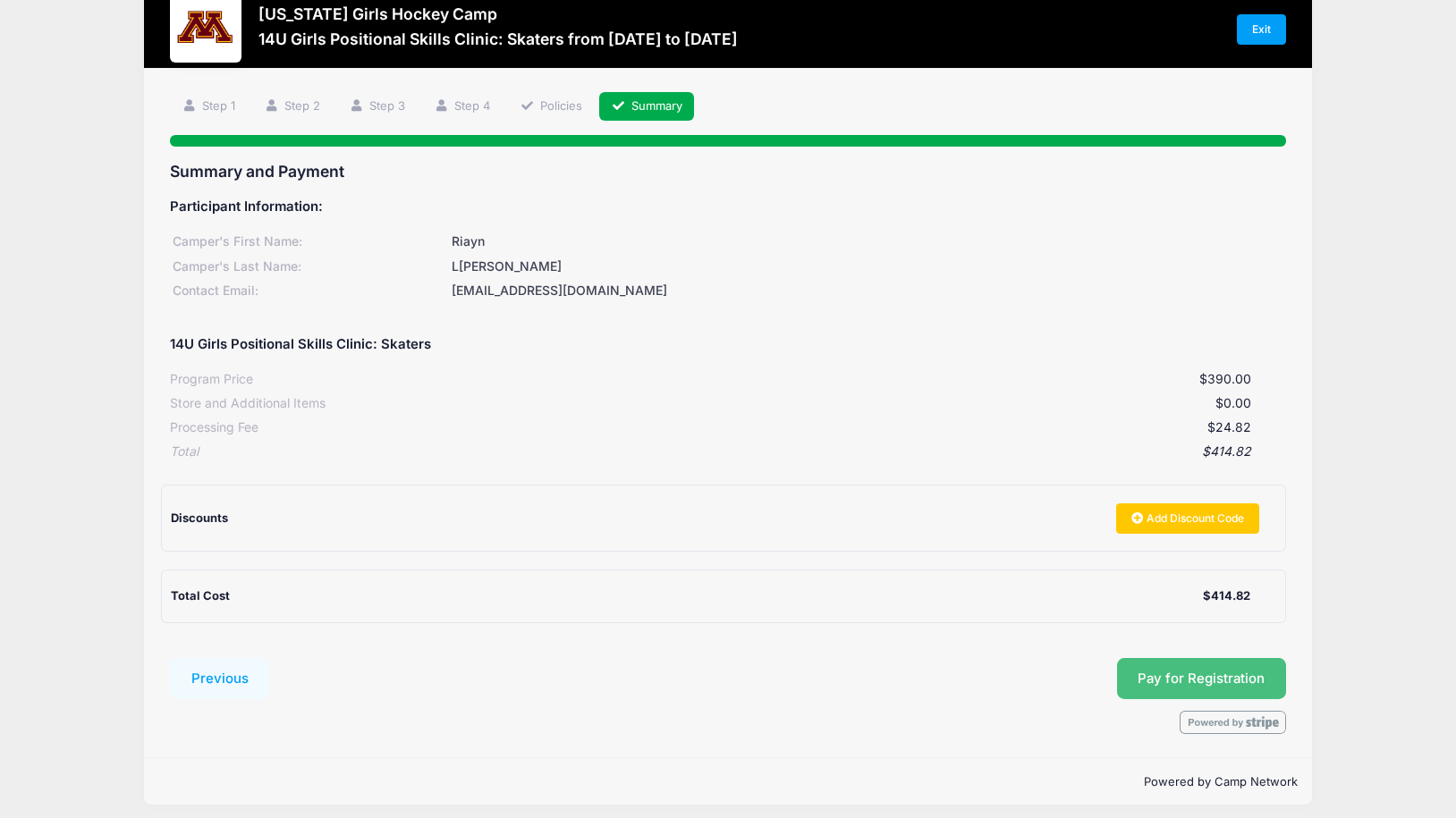
click at [1208, 664] on button "Pay for Registration" at bounding box center [1202, 679] width 170 height 41
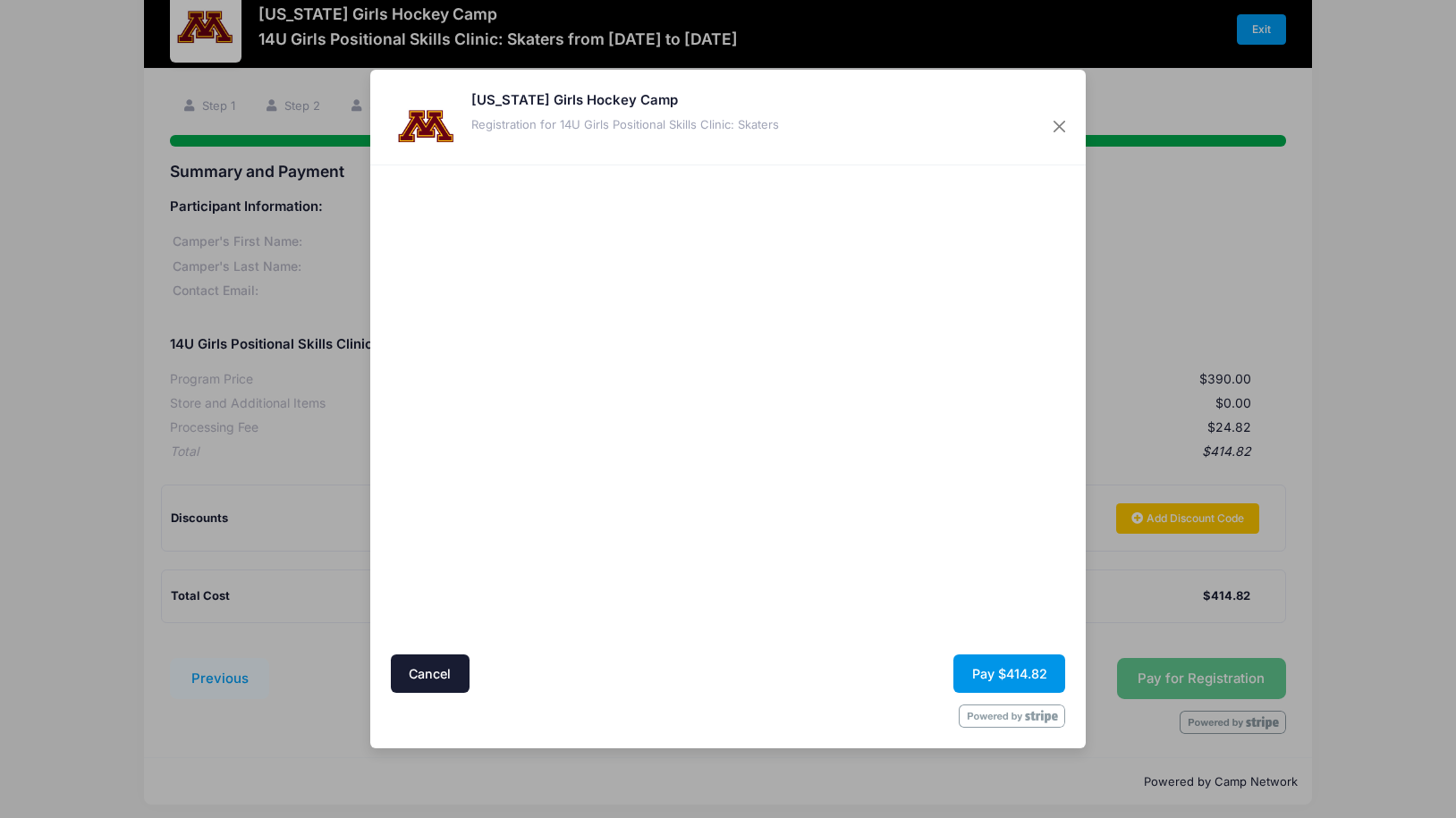
click at [1012, 667] on button "Pay $414.82" at bounding box center [1009, 674] width 111 height 39
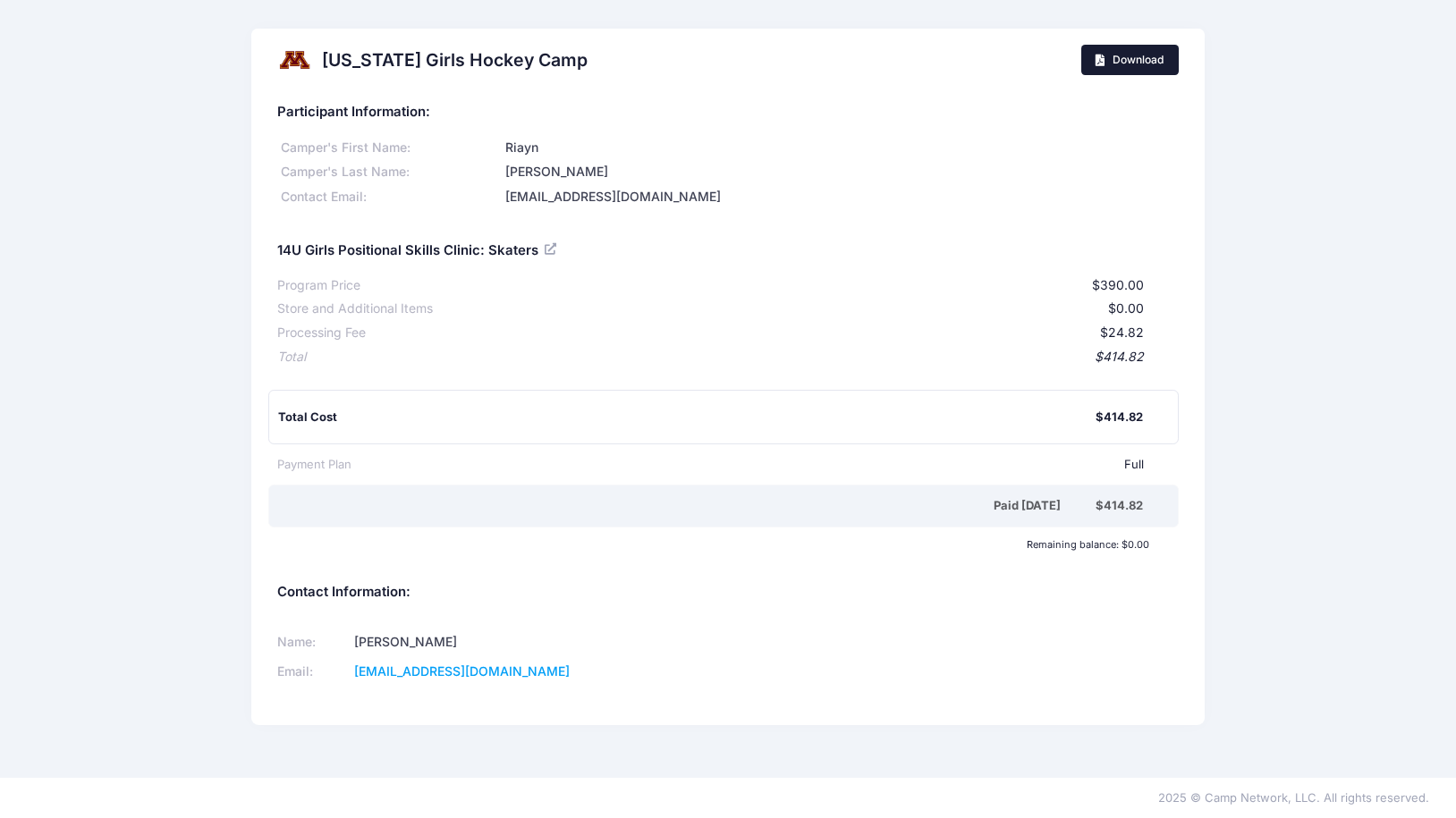
click at [1131, 58] on link "Download" at bounding box center [1131, 60] width 98 height 31
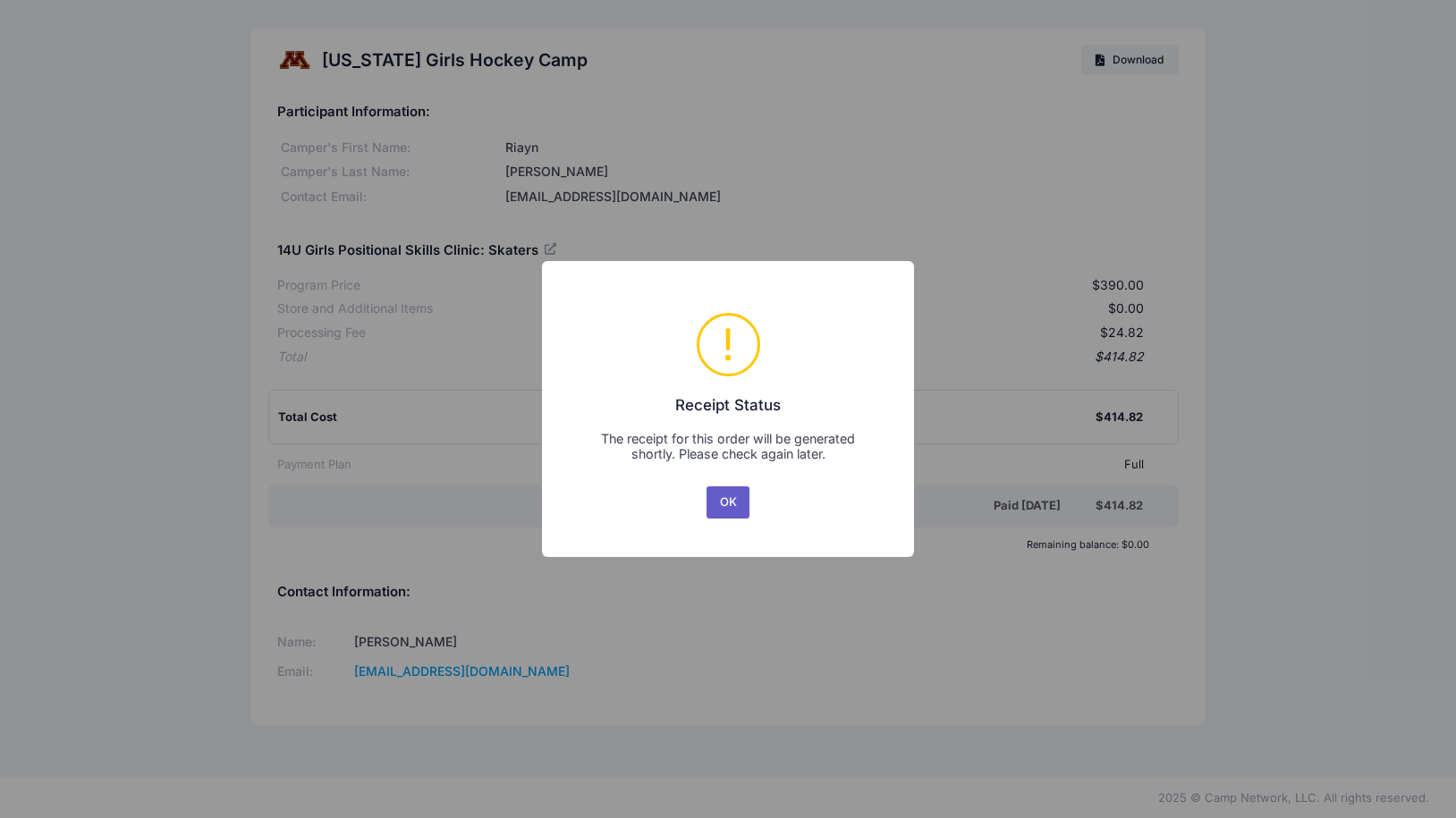
scroll to position [0, 1]
click at [723, 495] on button "OK" at bounding box center [728, 503] width 43 height 32
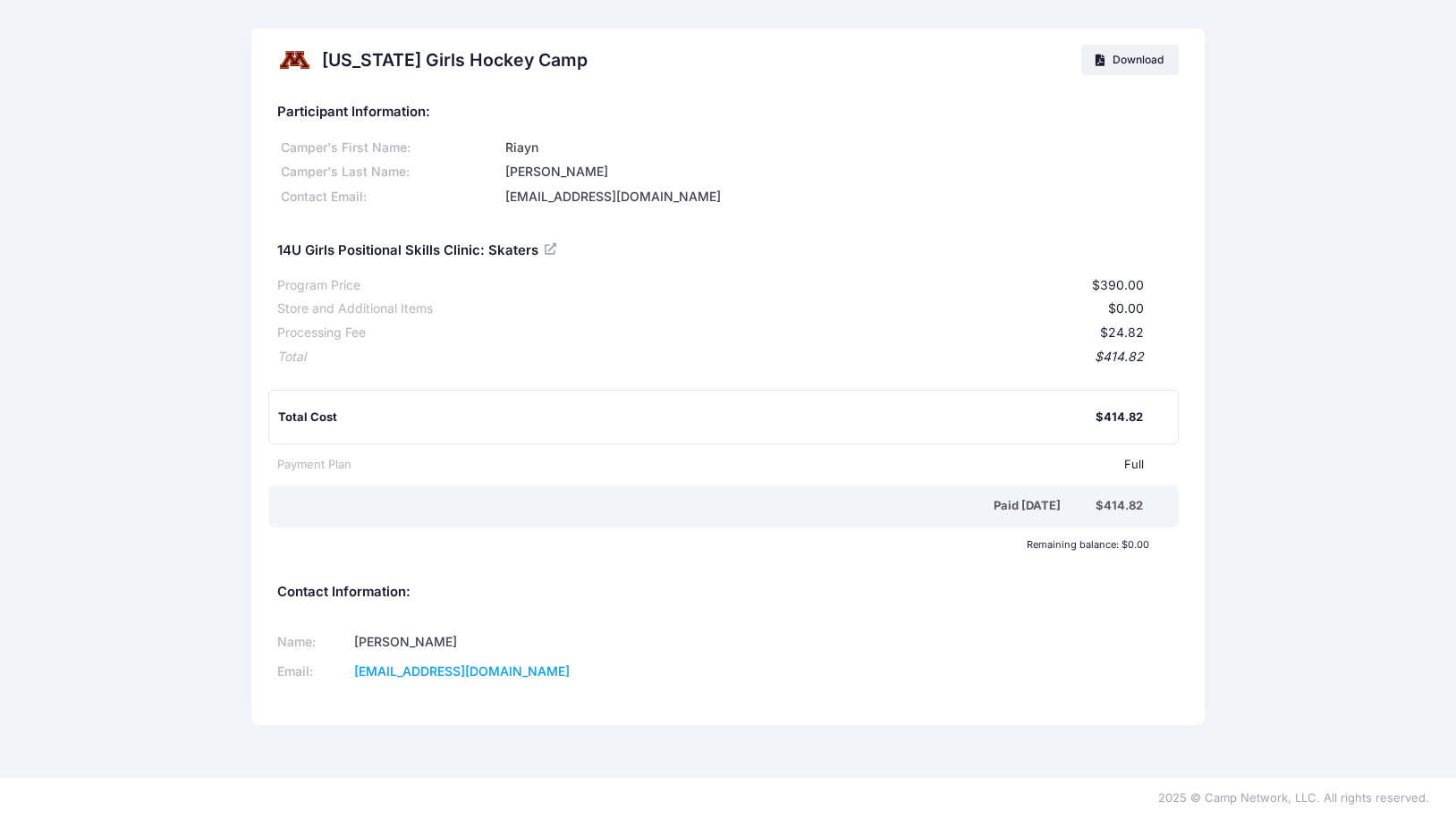
scroll to position [0, 0]
